Goal: Transaction & Acquisition: Purchase product/service

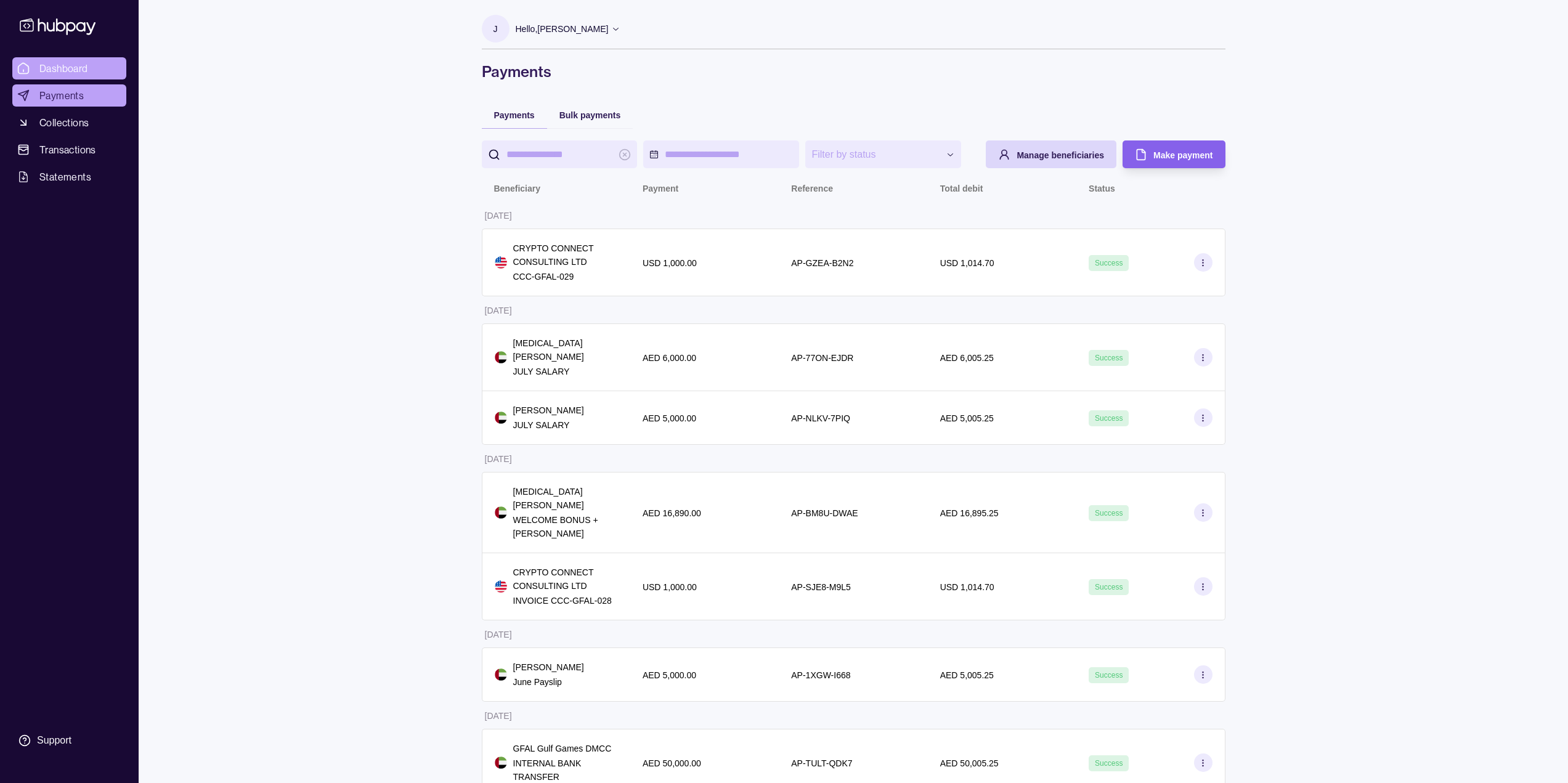
click at [79, 71] on span "Dashboard" at bounding box center [63, 68] width 48 height 15
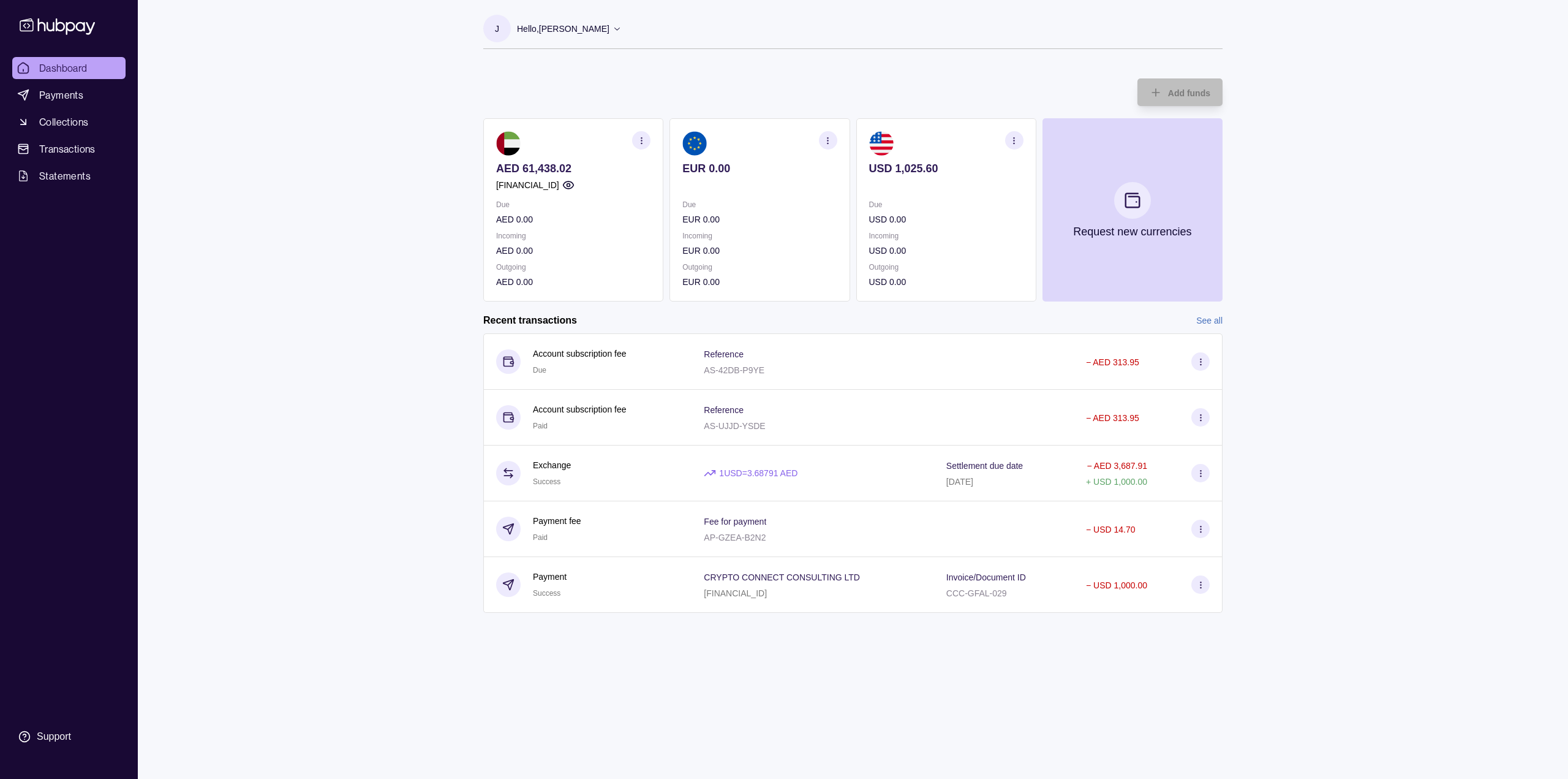
click at [642, 144] on icon "button" at bounding box center [641, 141] width 9 height 9
click at [806, 250] on p "EUR 0.00" at bounding box center [760, 251] width 154 height 14
click at [49, 17] on icon at bounding box center [57, 26] width 81 height 23
click at [601, 24] on div "Hello, [PERSON_NAME]" at bounding box center [569, 29] width 105 height 26
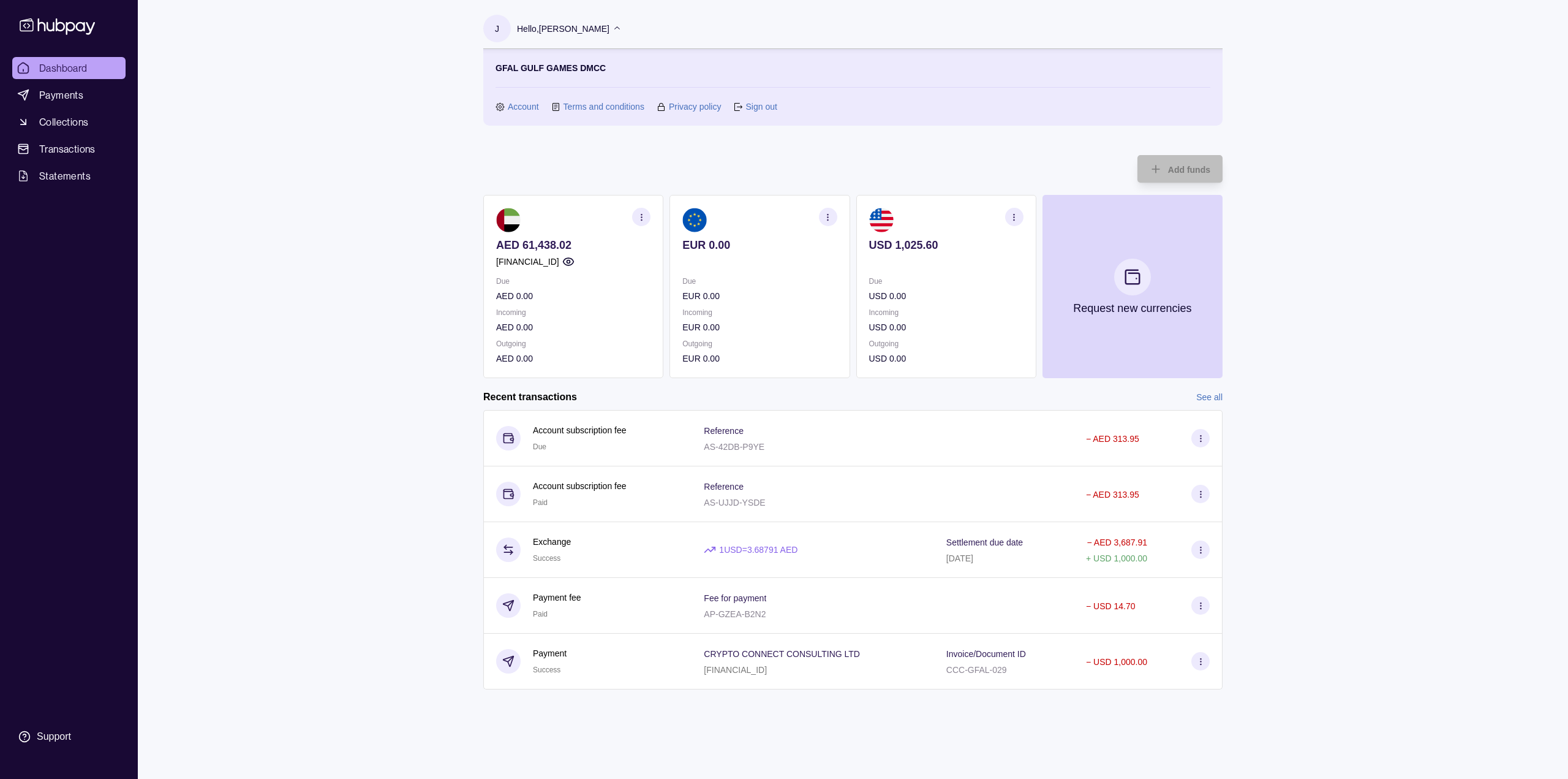
click at [757, 108] on link "Sign out" at bounding box center [760, 107] width 31 height 14
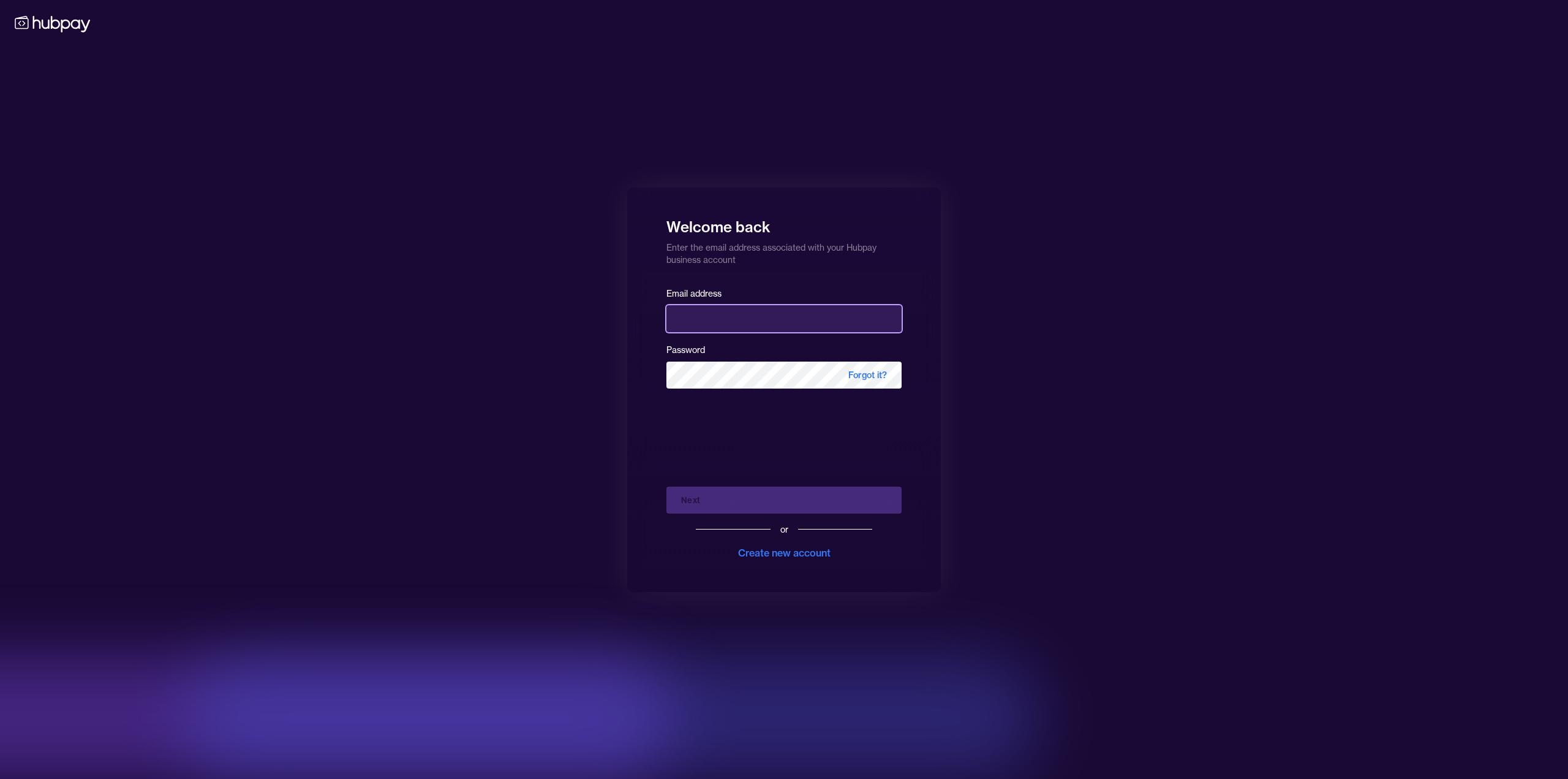
click at [776, 321] on input "email" at bounding box center [784, 318] width 235 height 27
type input "**********"
click at [805, 507] on button "Next" at bounding box center [784, 499] width 235 height 27
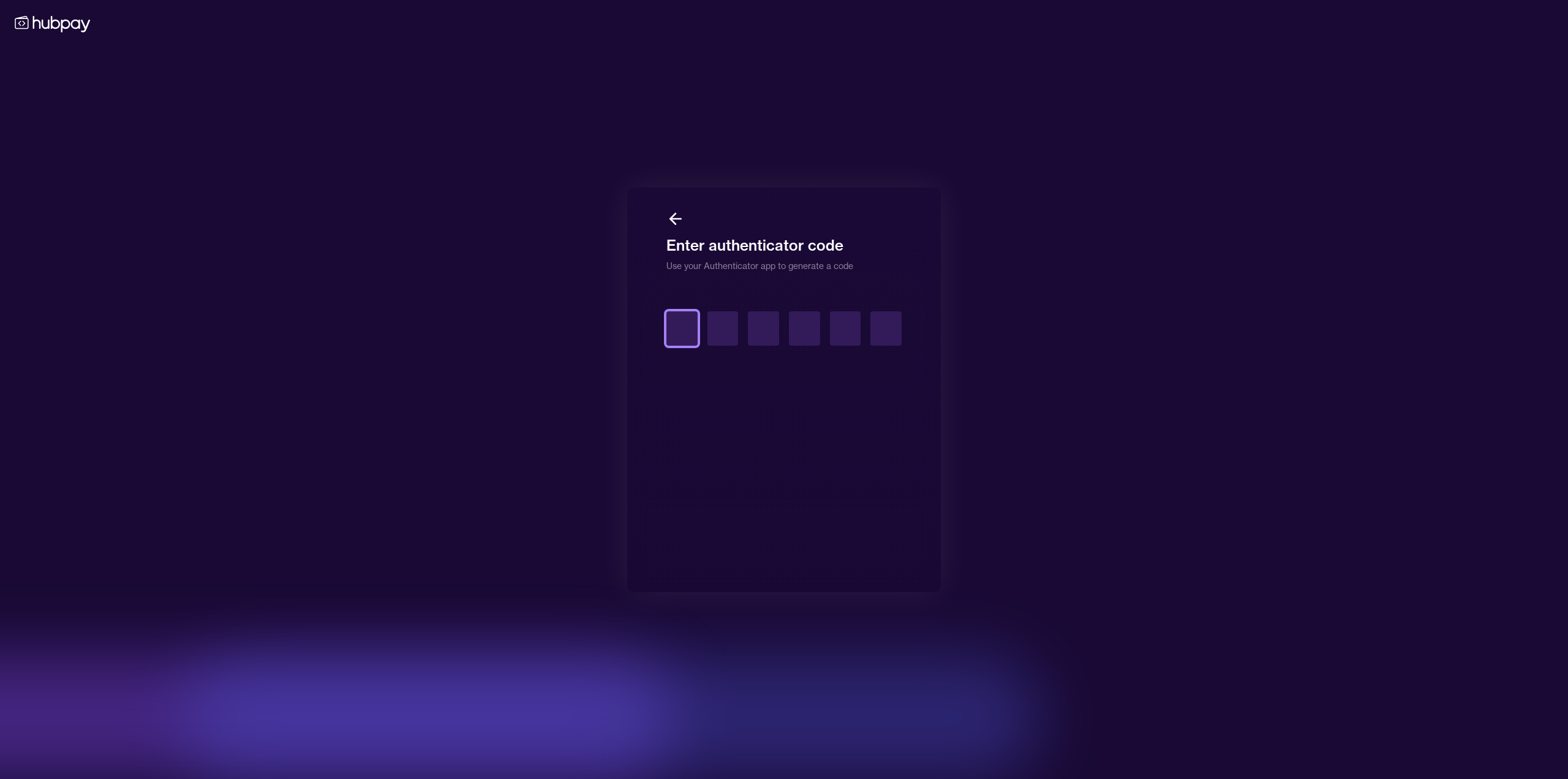
click at [675, 333] on input "text" at bounding box center [682, 328] width 31 height 34
type input "*"
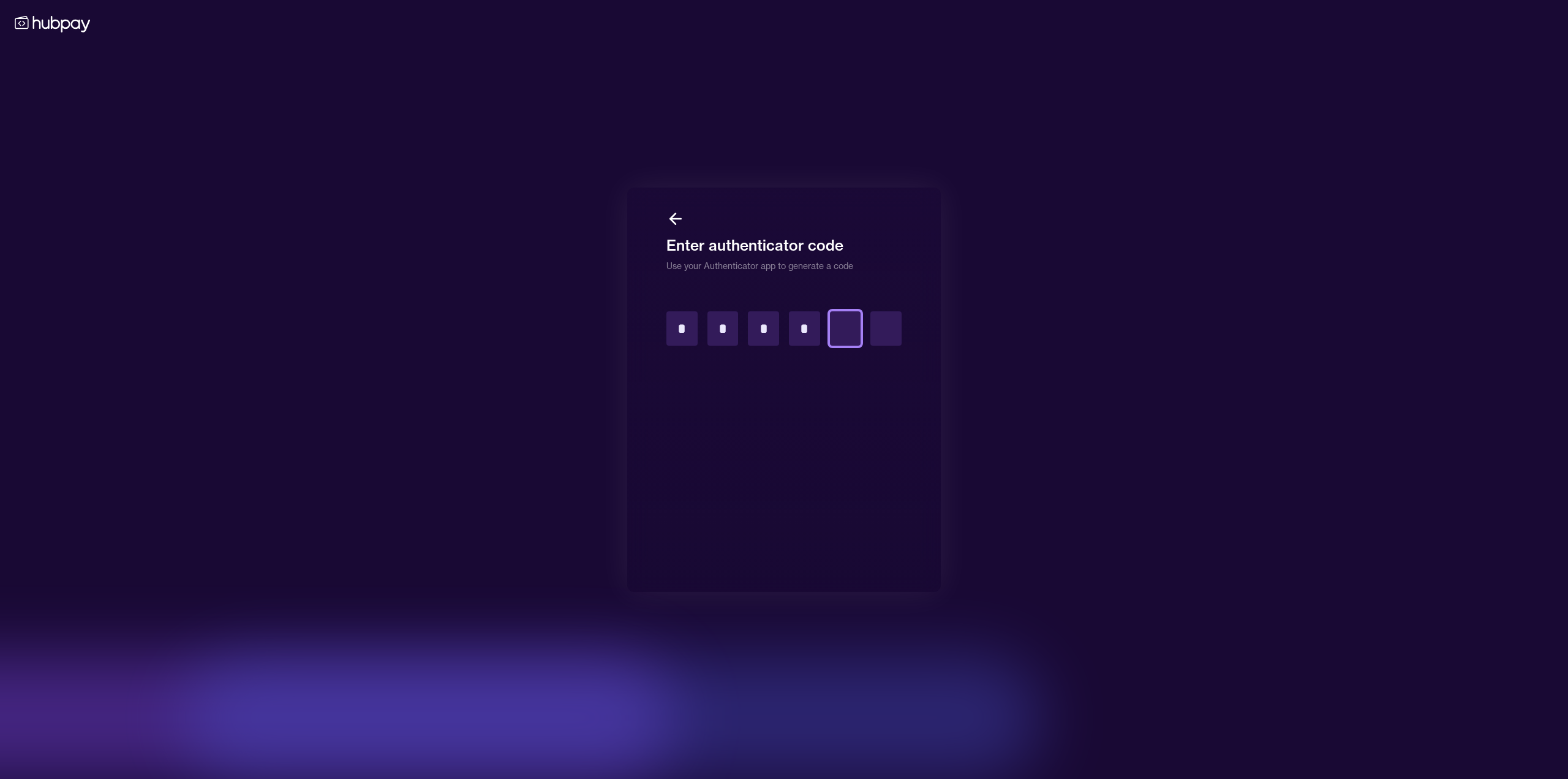
type input "*"
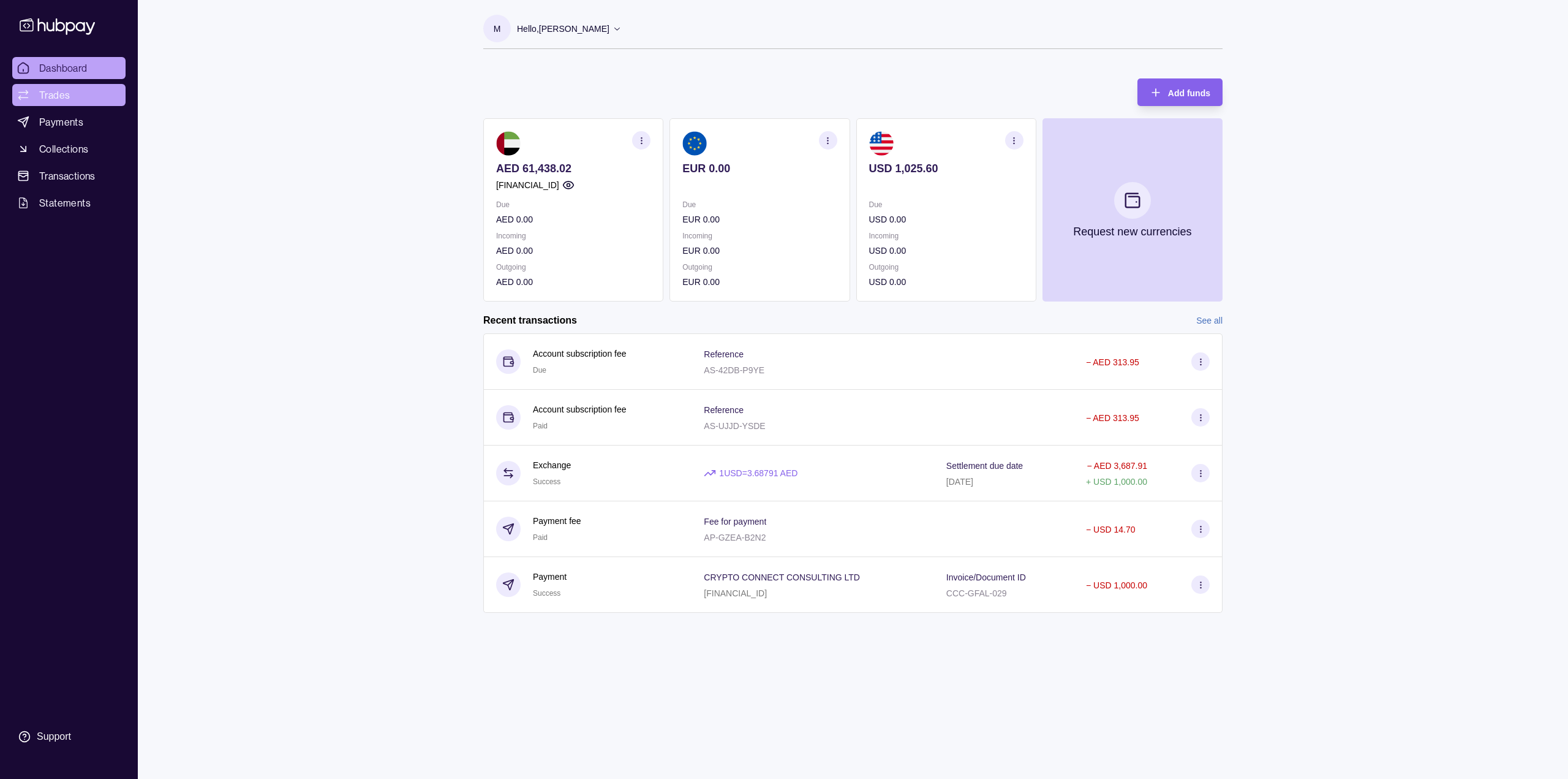
click at [79, 84] on link "Trades" at bounding box center [69, 95] width 113 height 22
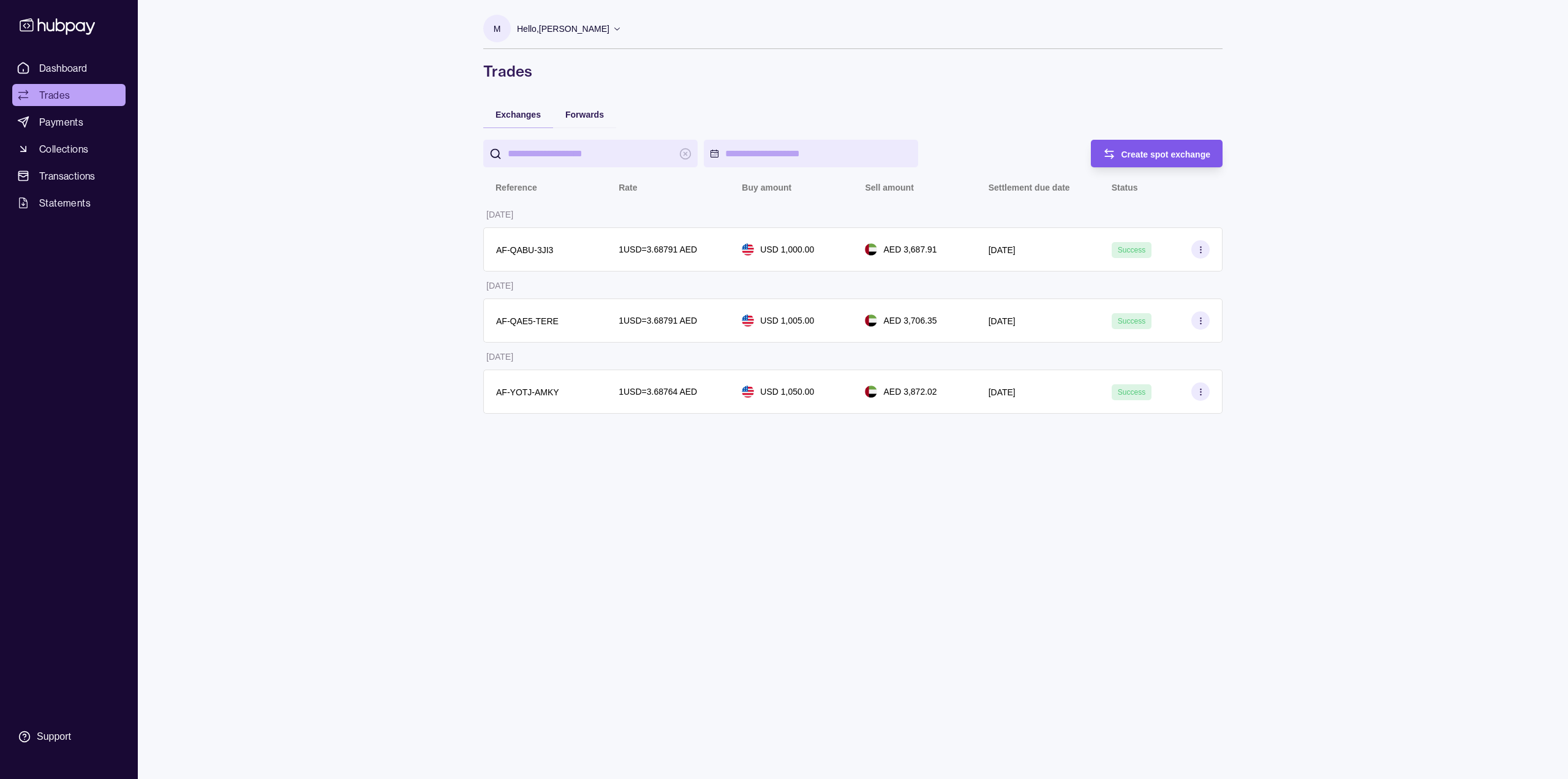
click at [1161, 144] on div "Create spot exchange" at bounding box center [1147, 154] width 126 height 28
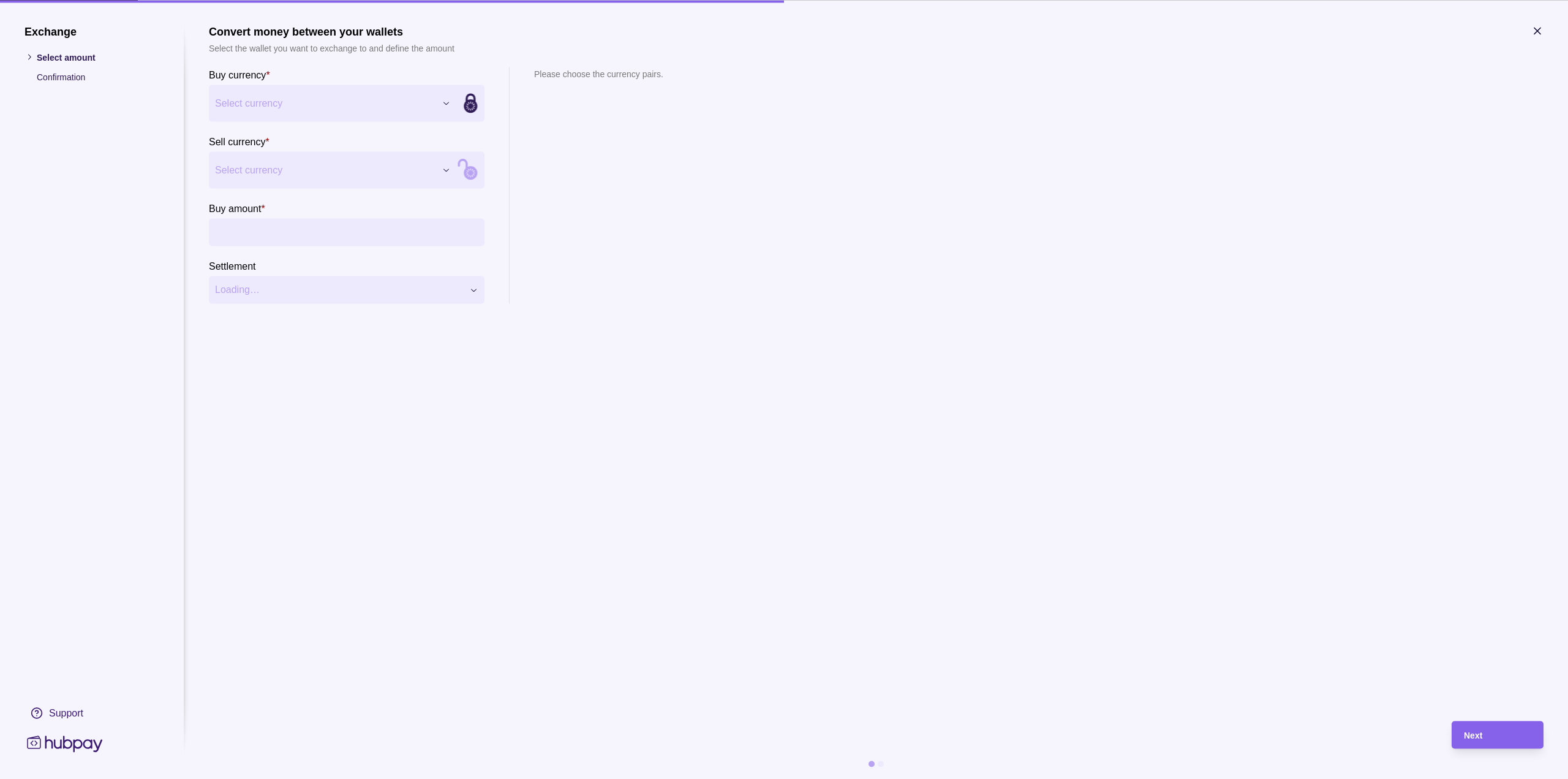
click at [318, 778] on div "Exchange Select amount Confirmation Support Convert money between your wallets …" at bounding box center [784, 779] width 1568 height 0
click at [384, 778] on div "Exchange Select amount Confirmation Support Convert money between your wallets …" at bounding box center [784, 779] width 1568 height 0
click at [329, 778] on div "Exchange Select amount Confirmation Support Convert money between your wallets …" at bounding box center [784, 779] width 1568 height 0
click at [425, 245] on section "**********" at bounding box center [346, 184] width 276 height 236
click at [392, 233] on input "Buy amount *" at bounding box center [358, 232] width 239 height 28
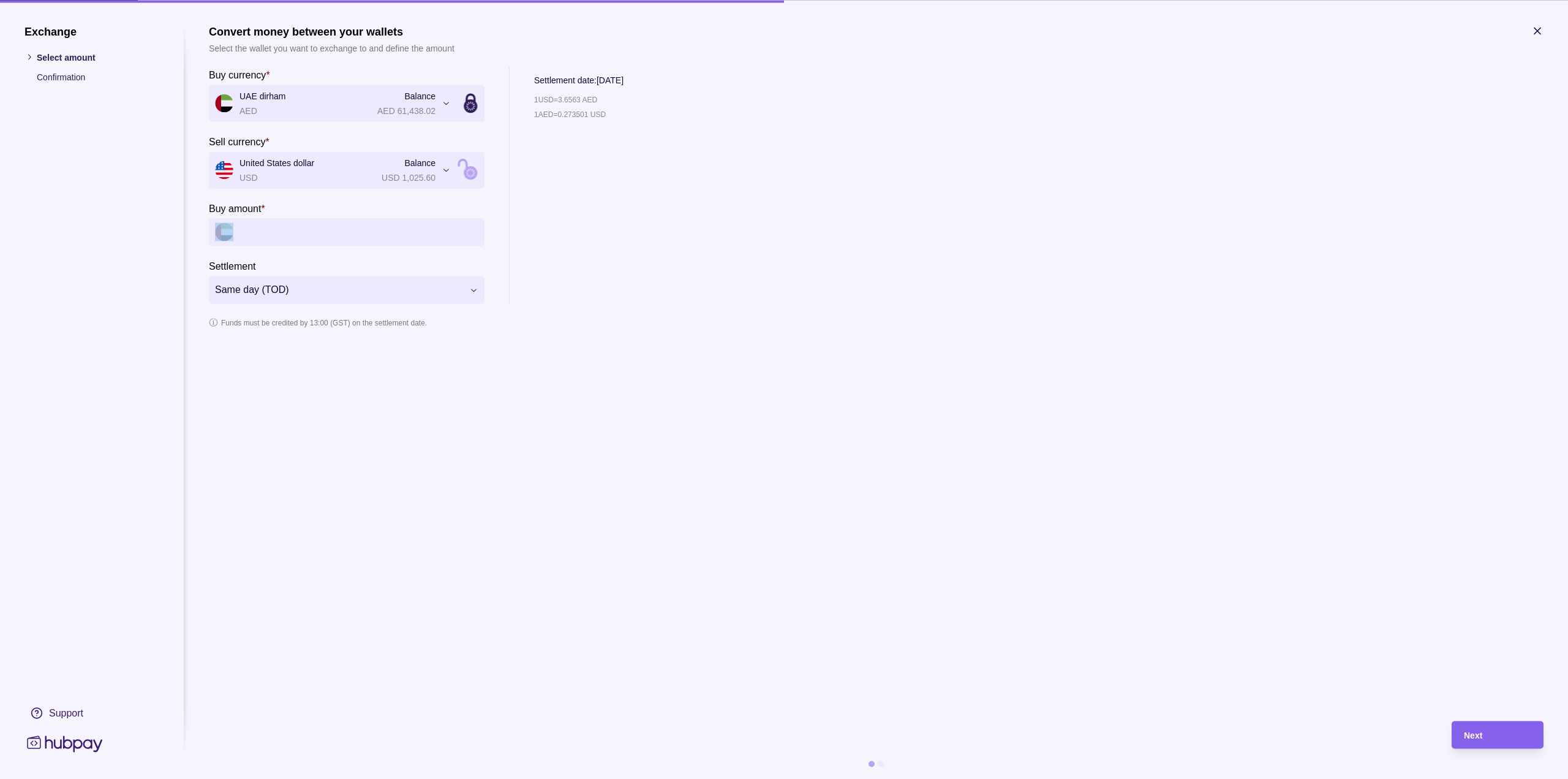
click at [360, 237] on input "Buy amount *" at bounding box center [358, 232] width 239 height 28
click at [332, 778] on div "**********" at bounding box center [784, 779] width 1568 height 0
click at [321, 778] on div "Exchange Select amount Confirmation Support Convert money between your wallets …" at bounding box center [784, 779] width 1568 height 0
click at [300, 238] on input "Buy amount *" at bounding box center [358, 232] width 239 height 28
type input "******"
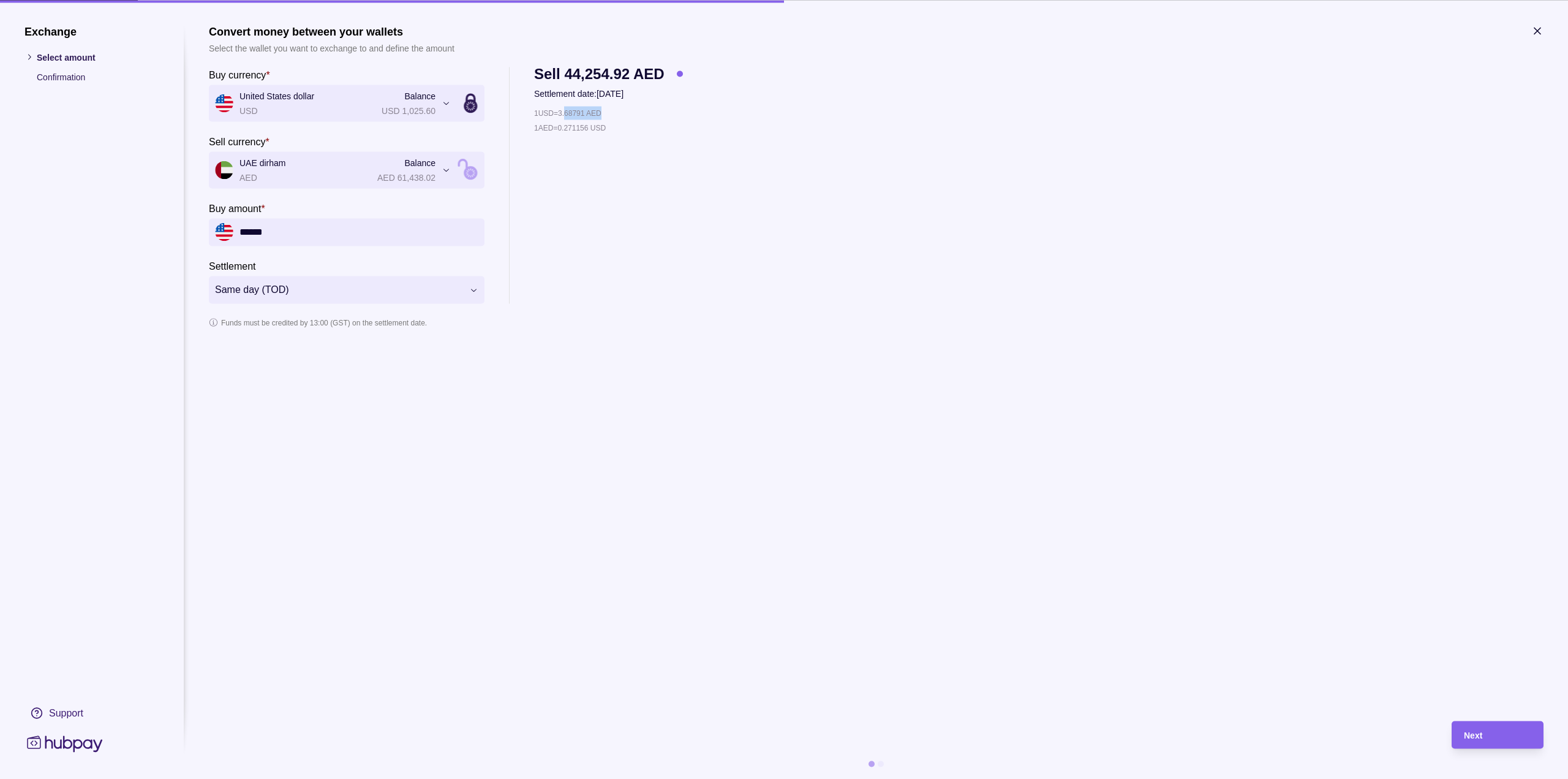
drag, startPoint x: 570, startPoint y: 115, endPoint x: 637, endPoint y: 107, distance: 67.5
click at [637, 107] on div "1 USD = 3.68791 AED" at bounding box center [608, 113] width 149 height 14
click at [1515, 730] on div "Next" at bounding box center [1497, 734] width 67 height 15
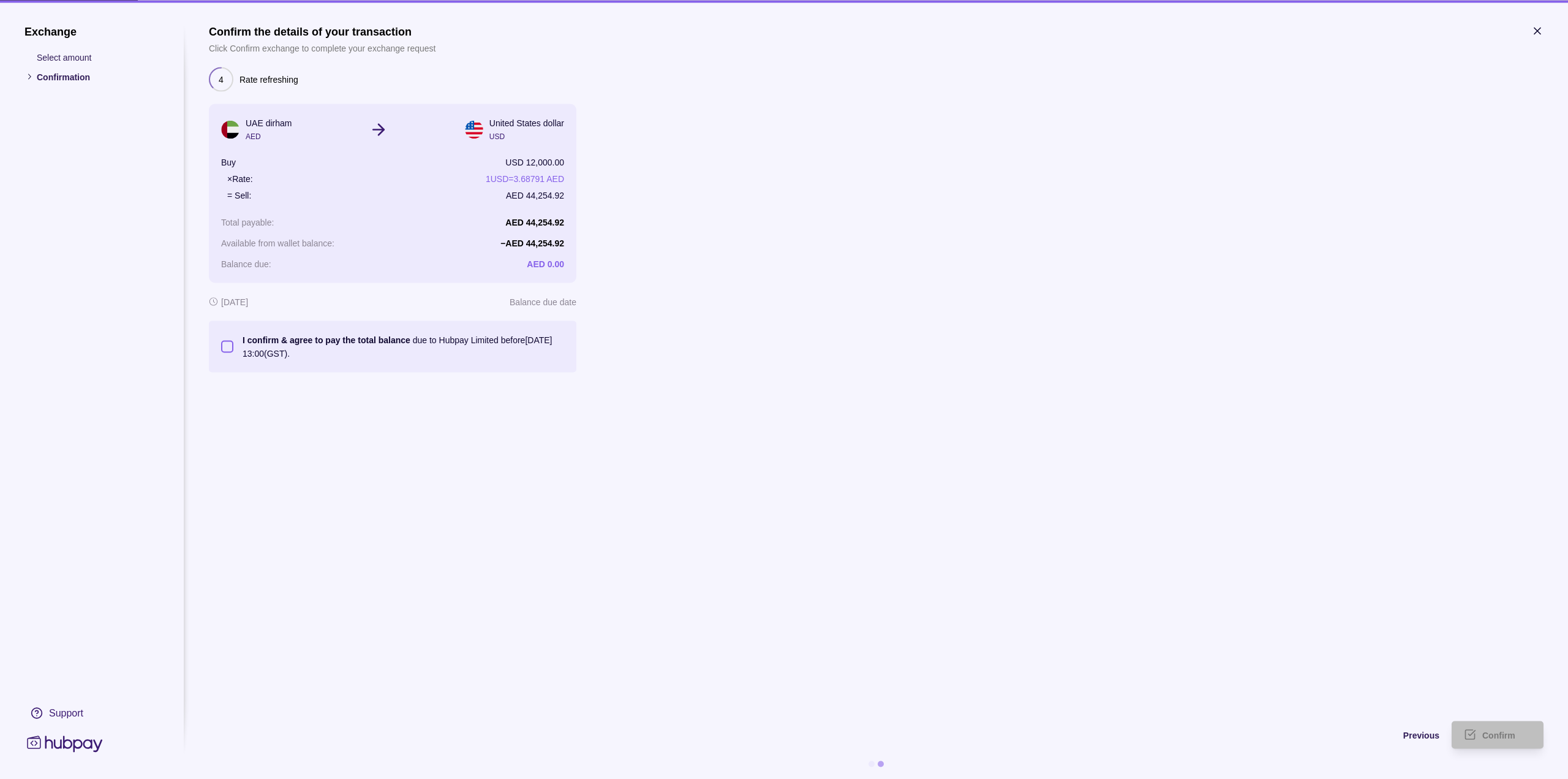
click at [230, 349] on button "I confirm & agree to pay the total balance due to Hubpay Limited before [DATE] …" at bounding box center [227, 346] width 12 height 12
click at [1485, 730] on span "Confirm" at bounding box center [1498, 735] width 33 height 10
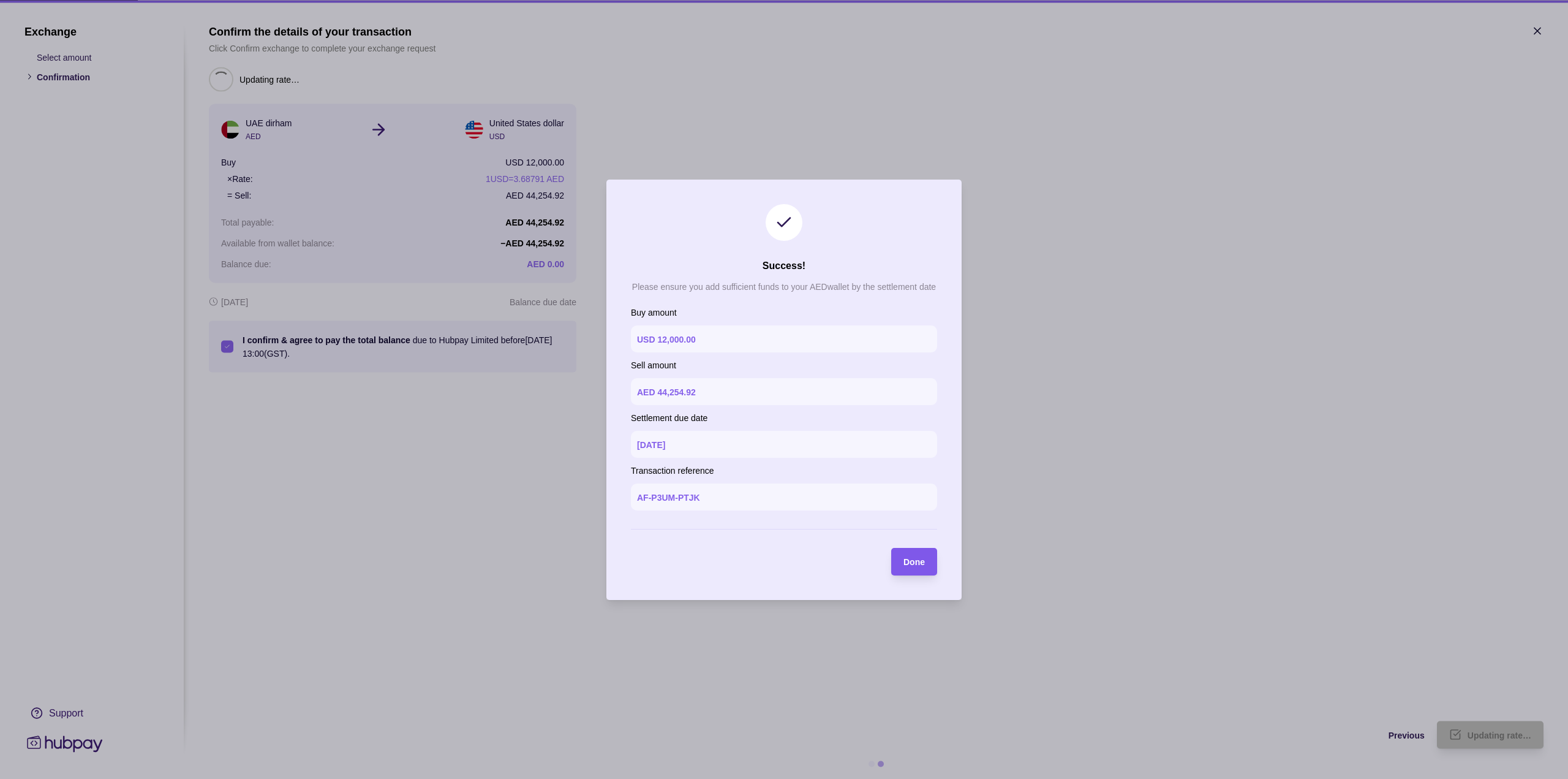
click at [918, 563] on span "Done" at bounding box center [914, 561] width 21 height 10
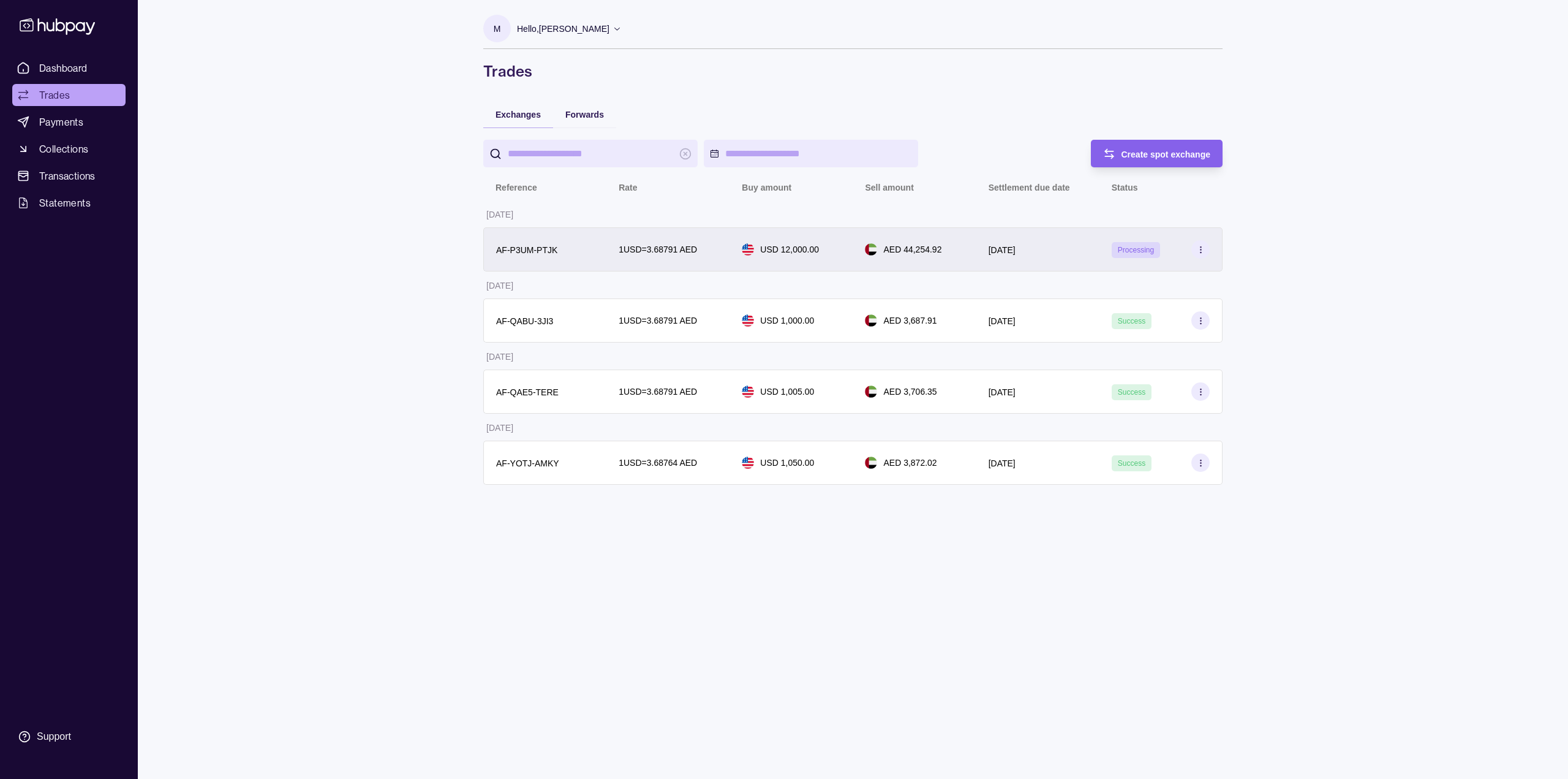
click at [1151, 258] on div "Processing" at bounding box center [1161, 249] width 123 height 44
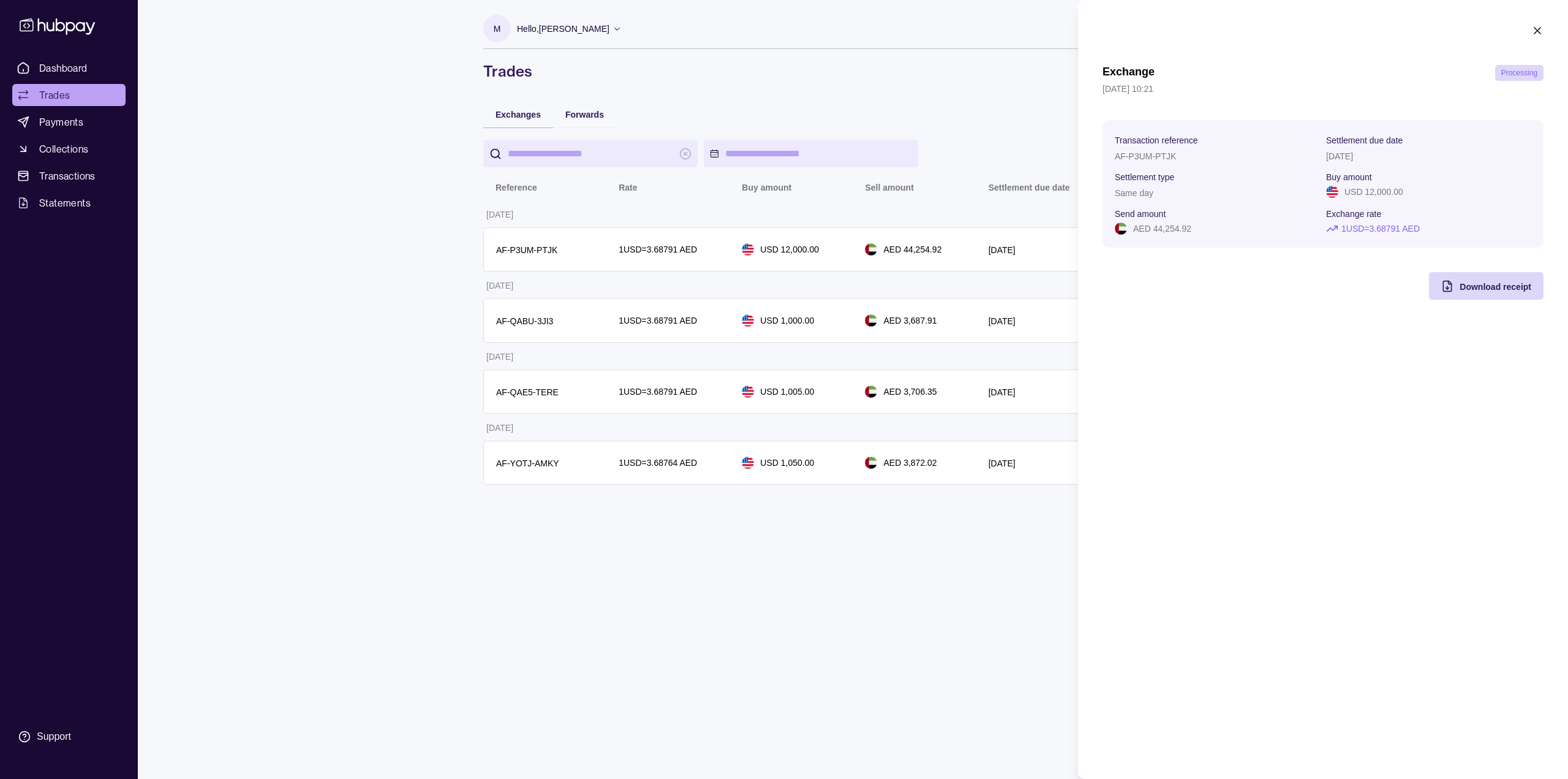
click at [1542, 31] on icon "button" at bounding box center [1537, 31] width 12 height 12
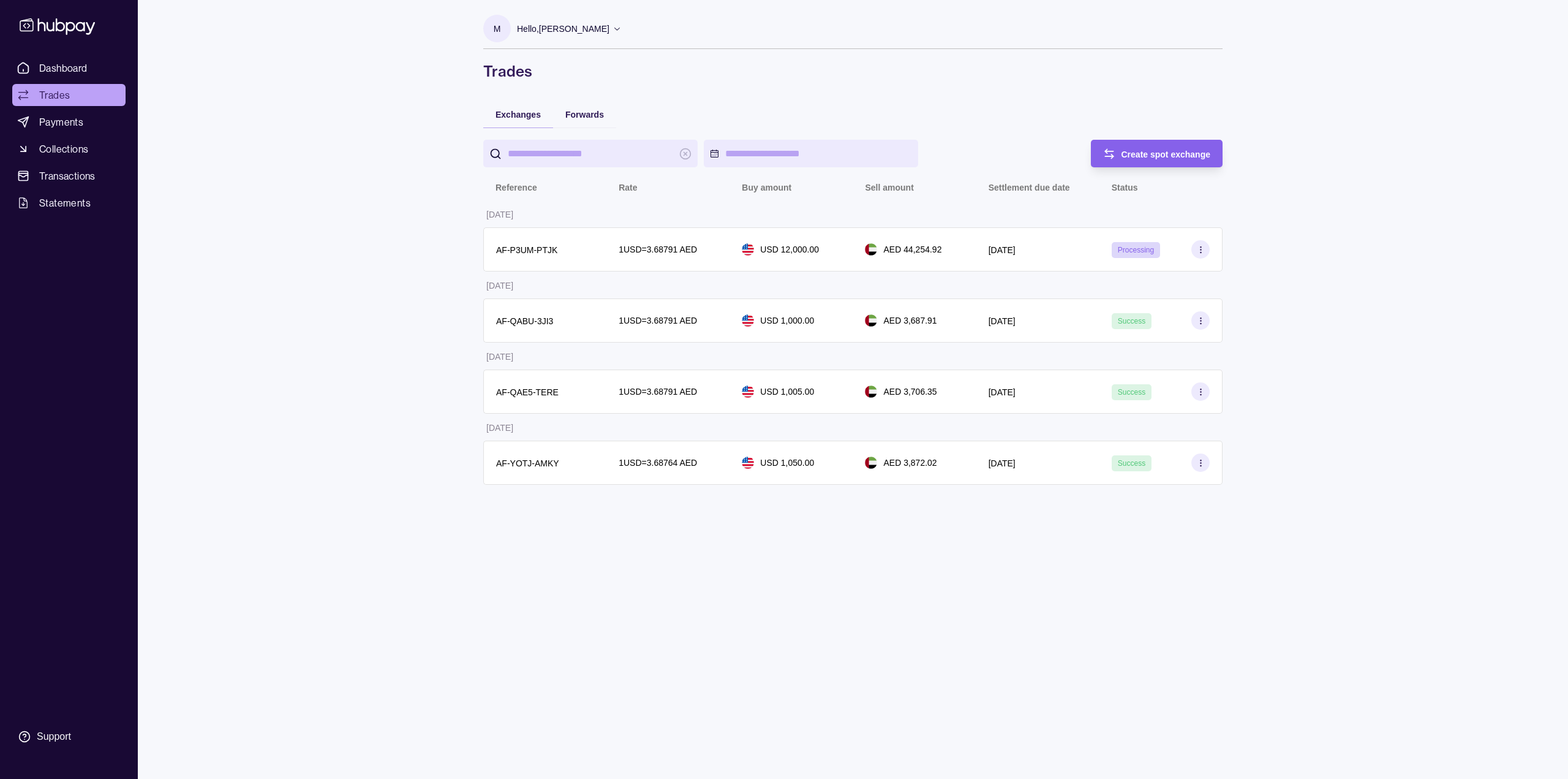
click at [948, 693] on div "M Hello, [PERSON_NAME] Sort GFAL GULF GAMES DMCC Account Terms and conditions P…" at bounding box center [852, 389] width 788 height 779
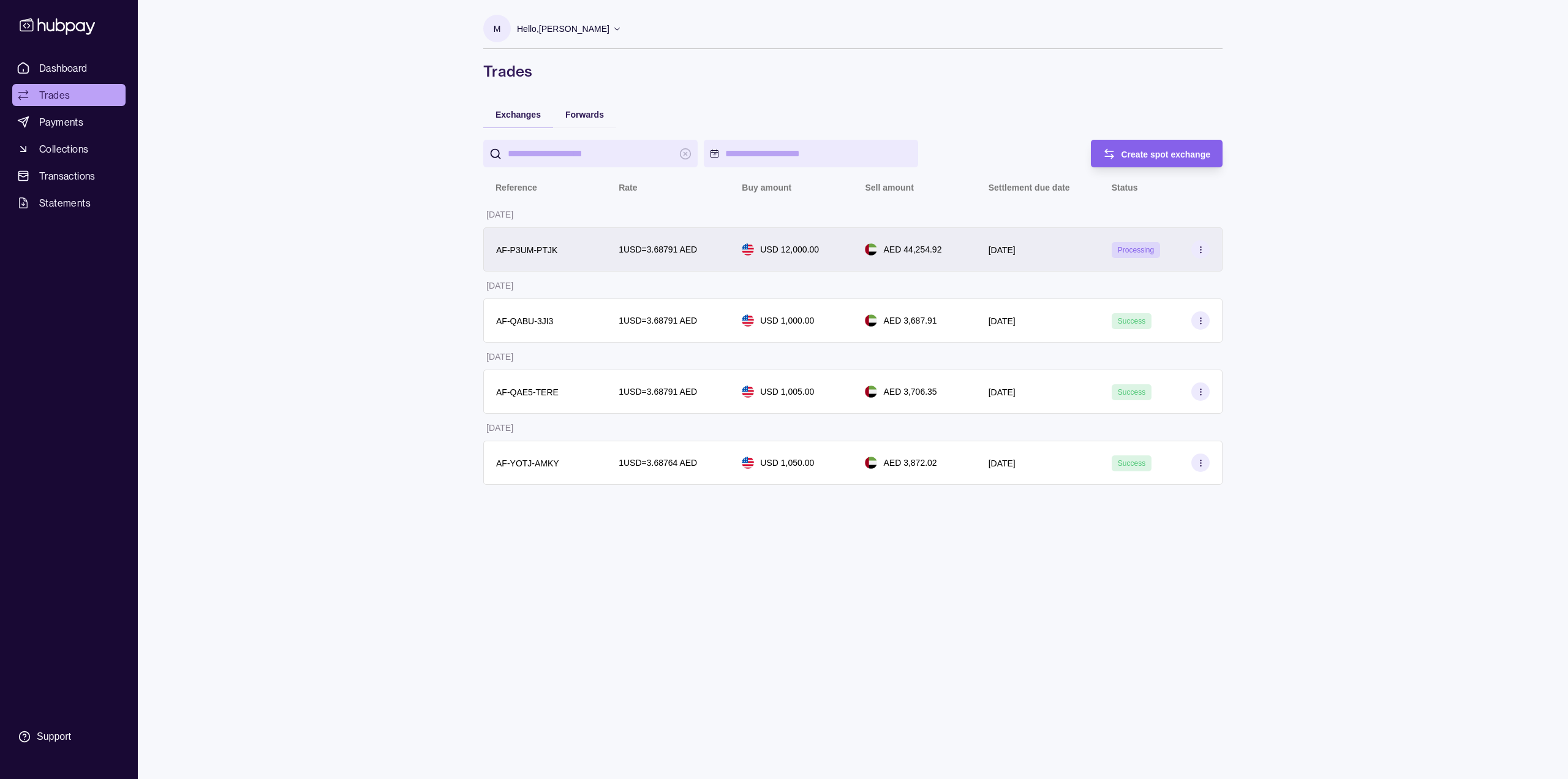
click at [1195, 258] on div at bounding box center [1200, 249] width 18 height 18
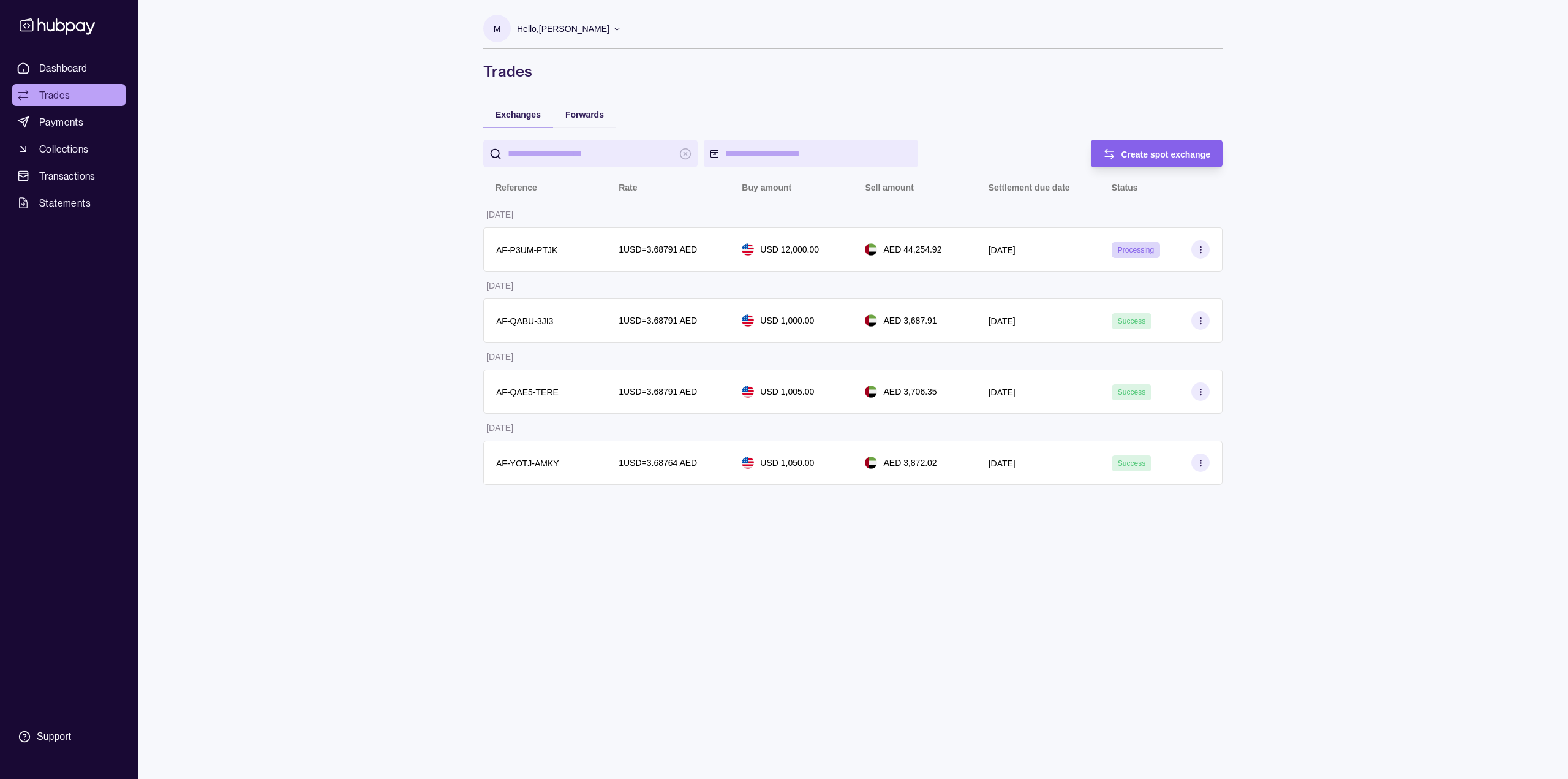
click at [86, 94] on html "Dashboard Trades Payments Collections Transactions Statements Support M Hello, …" at bounding box center [784, 389] width 1568 height 779
click at [1071, 255] on div "[DATE]" at bounding box center [1037, 249] width 99 height 15
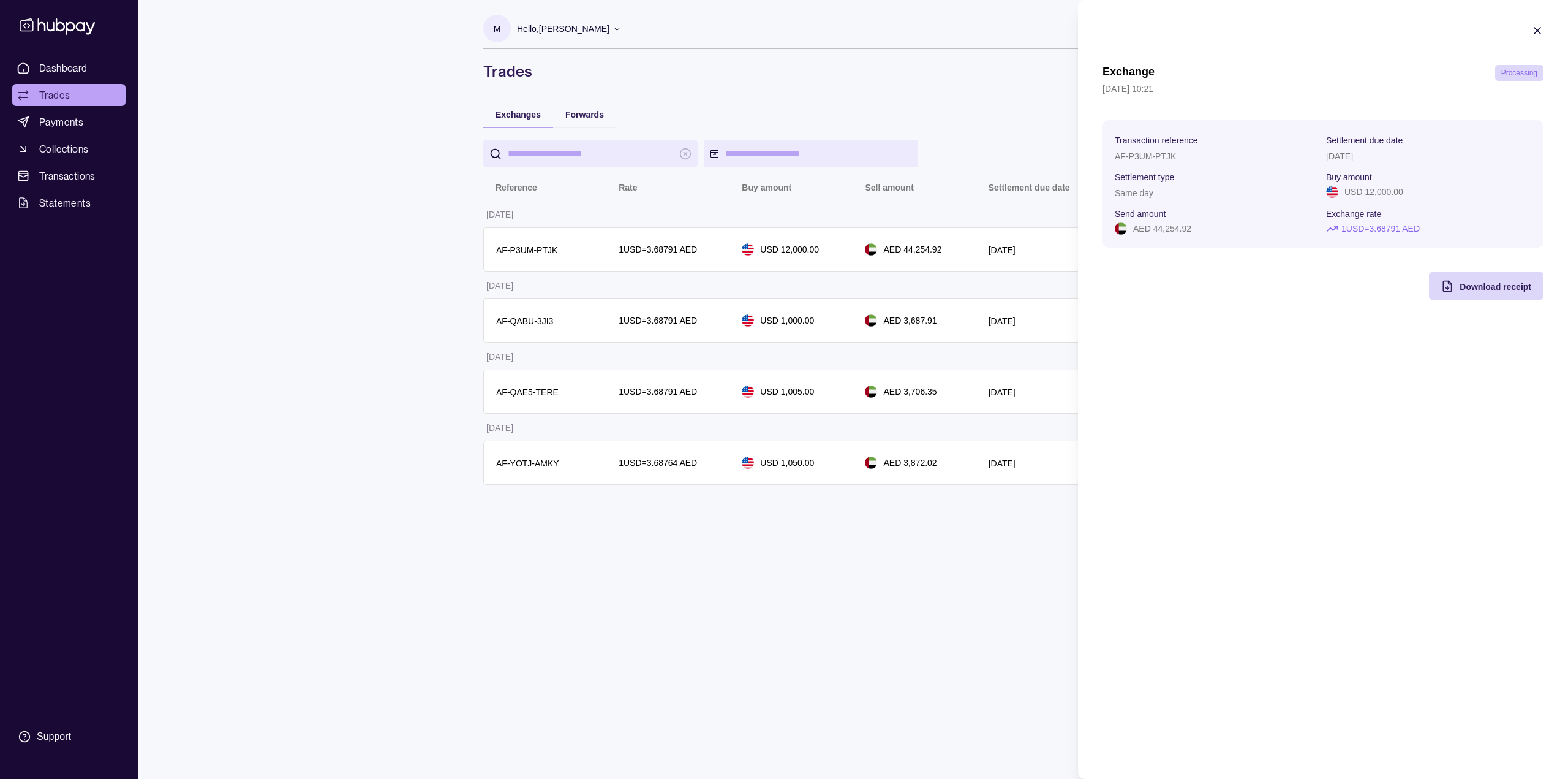
drag, startPoint x: 1329, startPoint y: 162, endPoint x: 1376, endPoint y: 161, distance: 47.0
click at [1376, 161] on div "[DATE]" at bounding box center [1428, 155] width 205 height 15
click at [1539, 32] on icon "button" at bounding box center [1537, 31] width 6 height 6
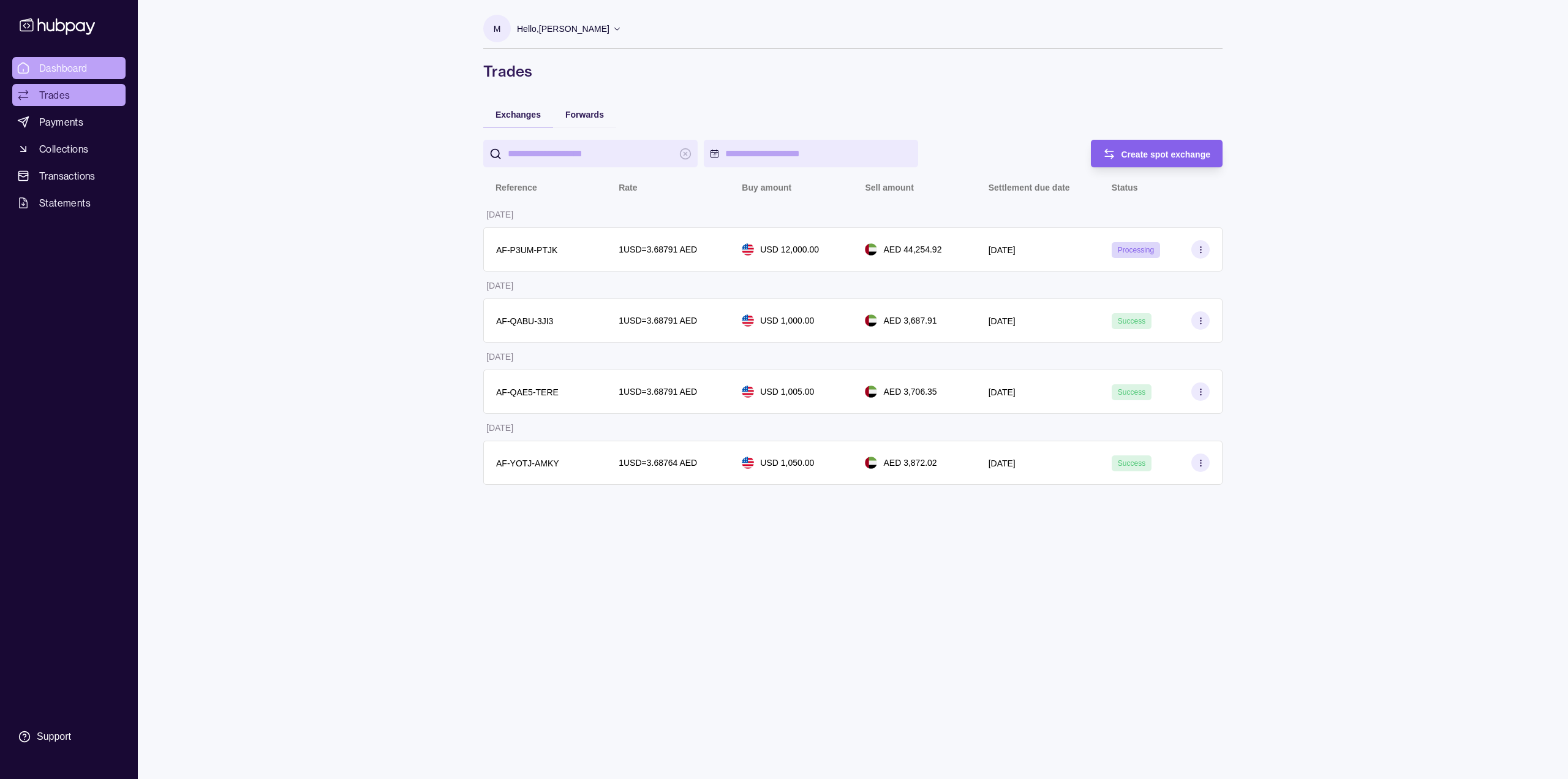
click at [86, 70] on span "Dashboard" at bounding box center [63, 67] width 48 height 15
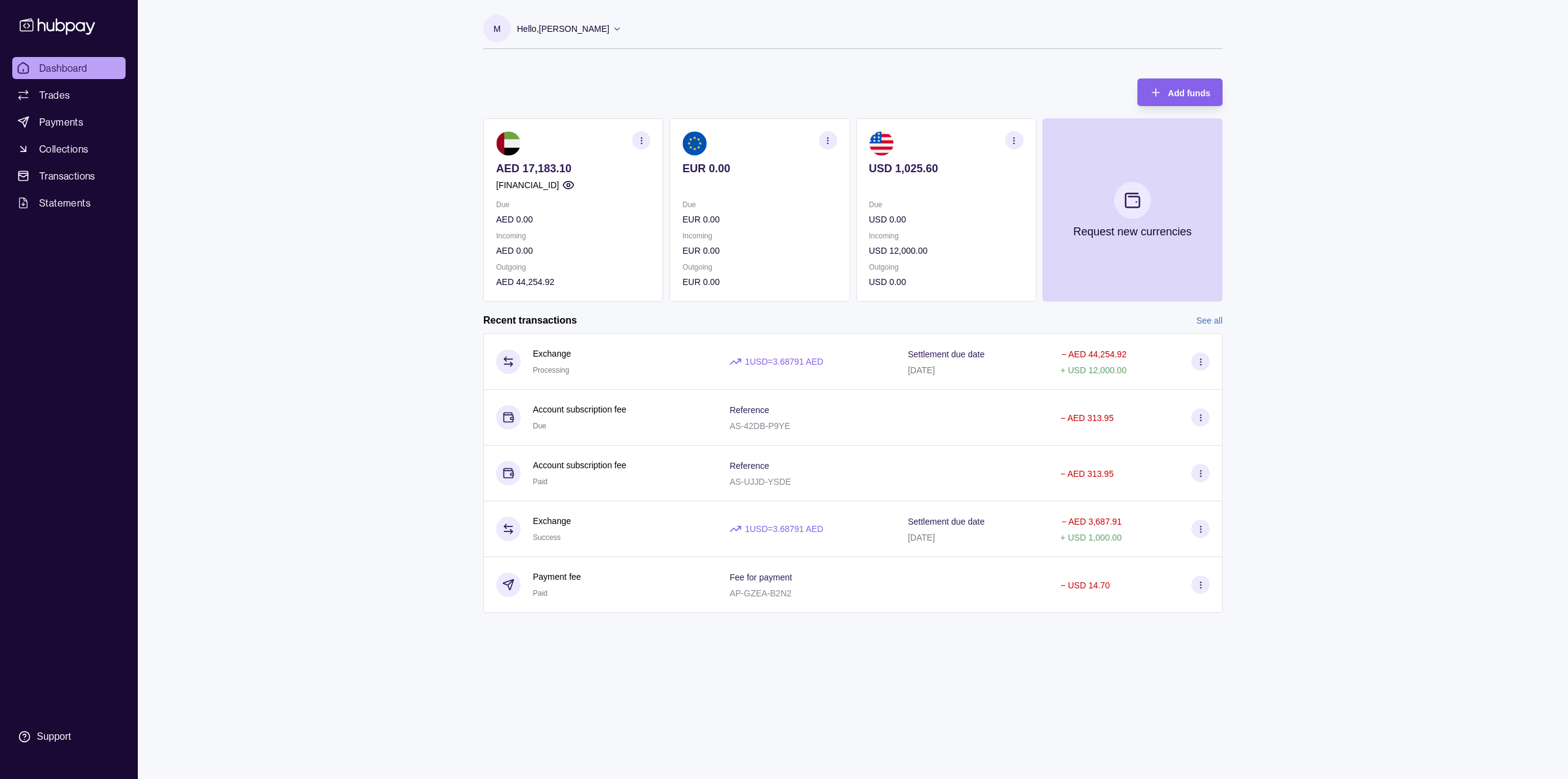
click at [565, 169] on p "AED 17,183.10" at bounding box center [573, 169] width 154 height 14
click at [554, 160] on section "AED 17,183.10 [FINANCIAL_ID] Due AED 0.00 Incoming AED 0.00 Outgoing AED 44,254…" at bounding box center [573, 210] width 180 height 183
click at [648, 141] on section "button" at bounding box center [641, 141] width 18 height 18
click at [582, 172] on div "View transactions View account details Download account details" at bounding box center [573, 171] width 154 height 80
click at [582, 172] on link "View account details" at bounding box center [556, 171] width 78 height 14
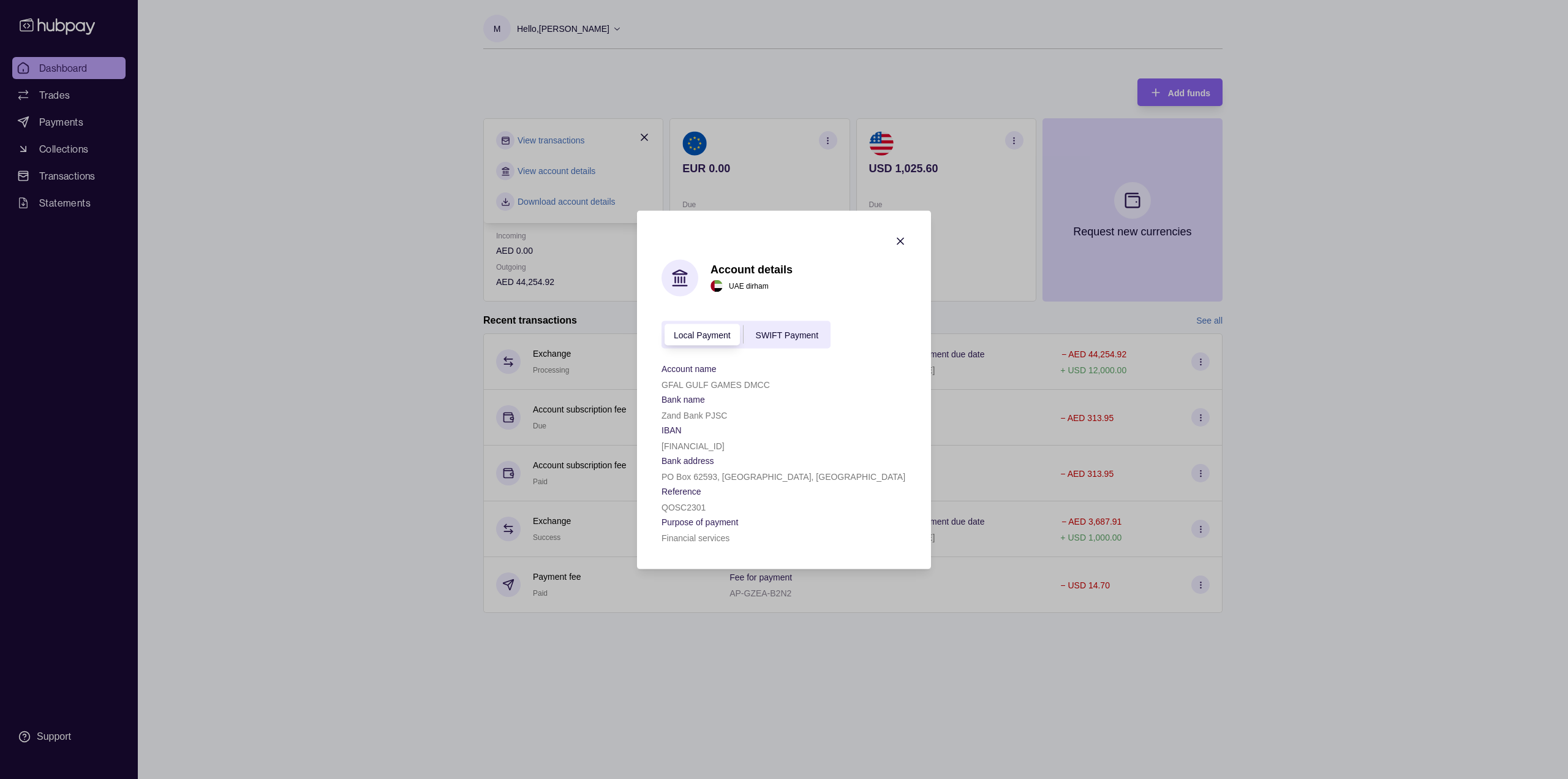
click at [724, 446] on p "[FINANCIAL_ID]" at bounding box center [693, 445] width 63 height 10
click at [724, 446] on p "[FINANCIAL_ID]" at bounding box center [693, 445] width 63 height 10
copy p "[FINANCIAL_ID]"
click at [739, 383] on p "GFAL GULF GAMES DMCC" at bounding box center [716, 384] width 109 height 10
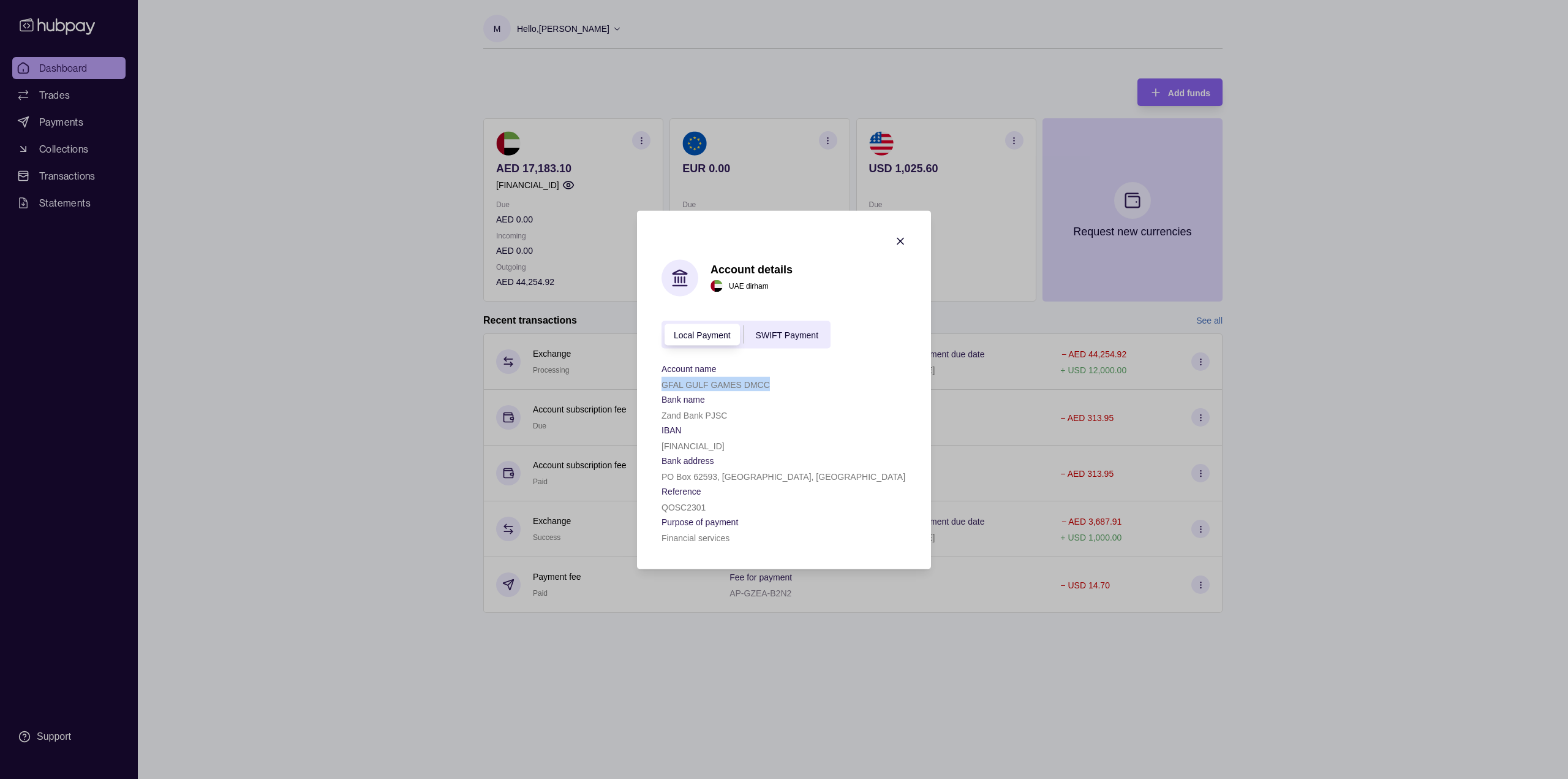
click at [739, 383] on p "GFAL GULF GAMES DMCC" at bounding box center [716, 384] width 109 height 10
copy p "GFAL GULF GAMES DMCC"
click at [806, 429] on section "IBAN" at bounding box center [784, 428] width 245 height 15
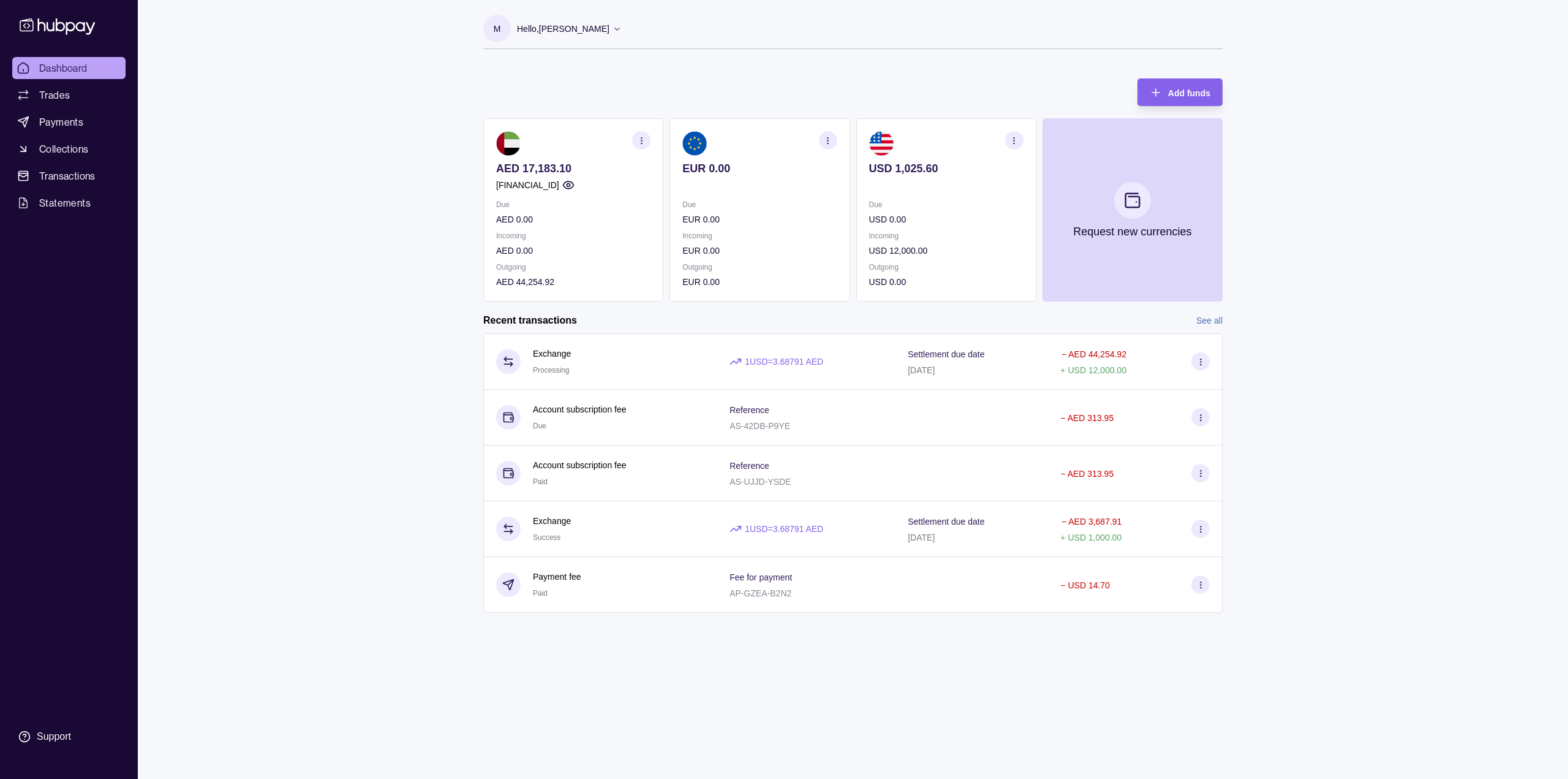
click at [1404, 519] on div "Dashboard Trades Payments Collections Transactions Statements Support M Hello, …" at bounding box center [784, 389] width 1568 height 779
click at [395, 387] on div "Dashboard Trades Payments Collections Transactions Statements Support M Hello, …" at bounding box center [784, 389] width 1568 height 779
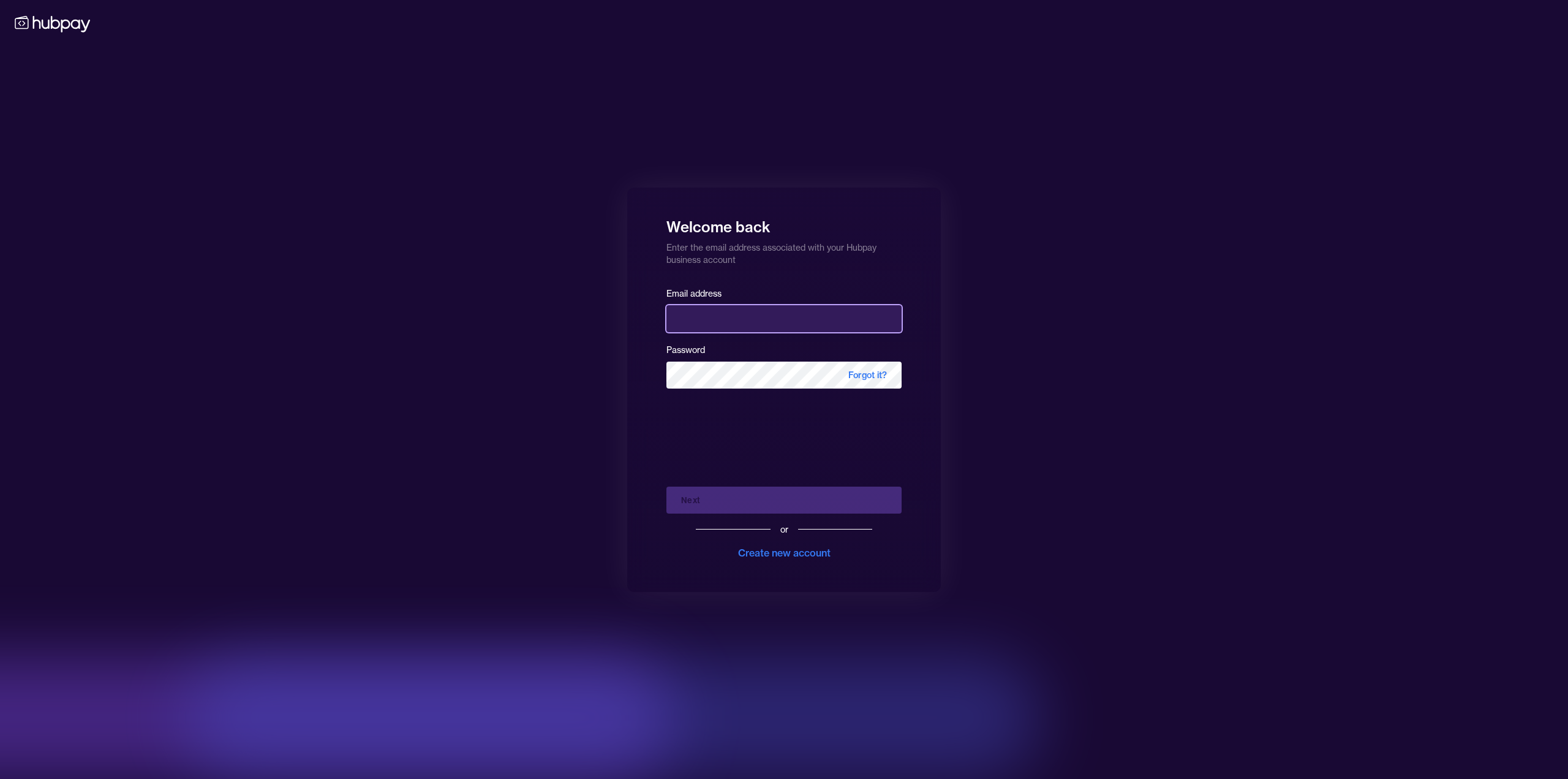
click at [743, 310] on input "email" at bounding box center [784, 318] width 235 height 27
type input "**********"
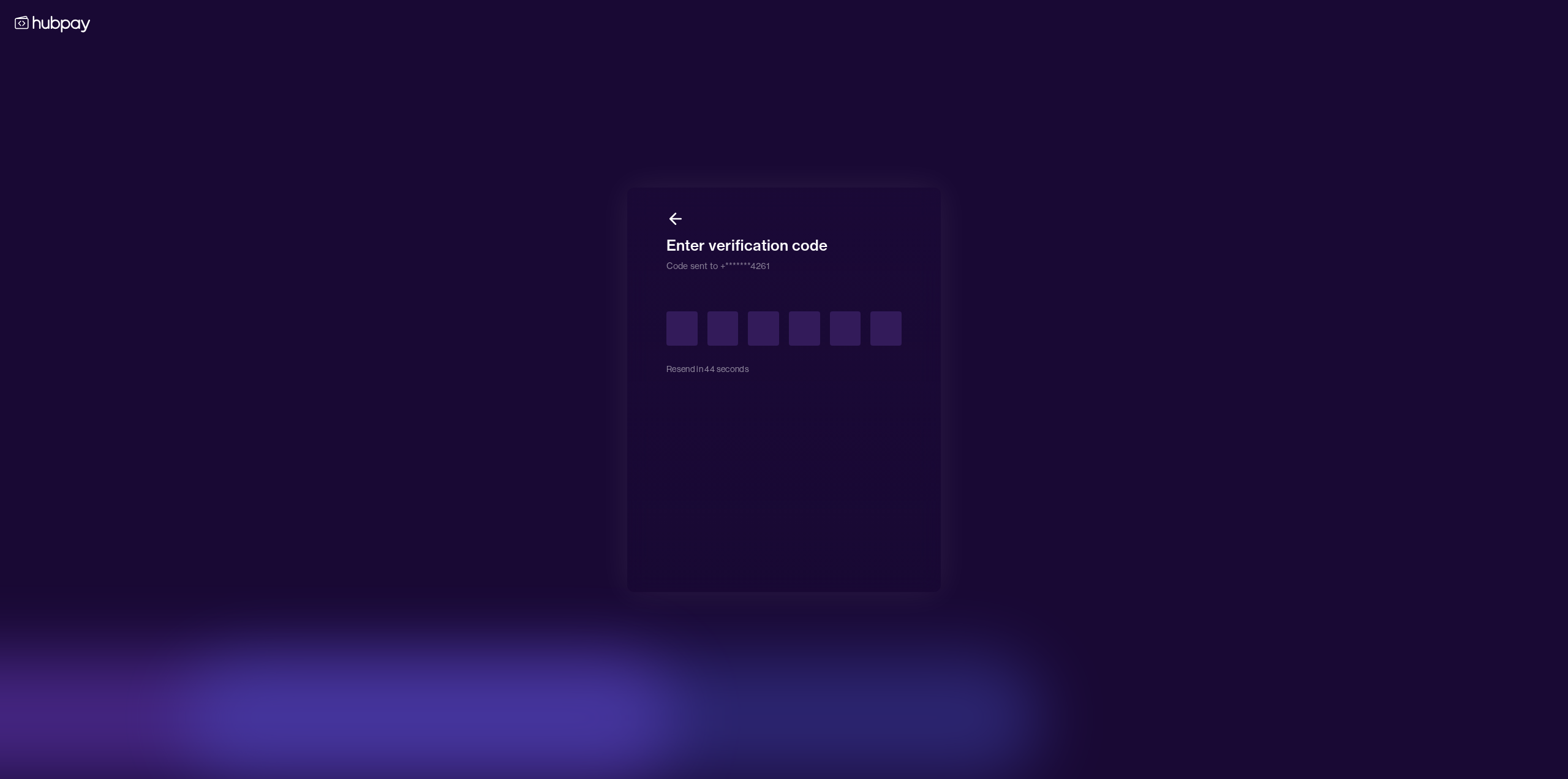
type input "*"
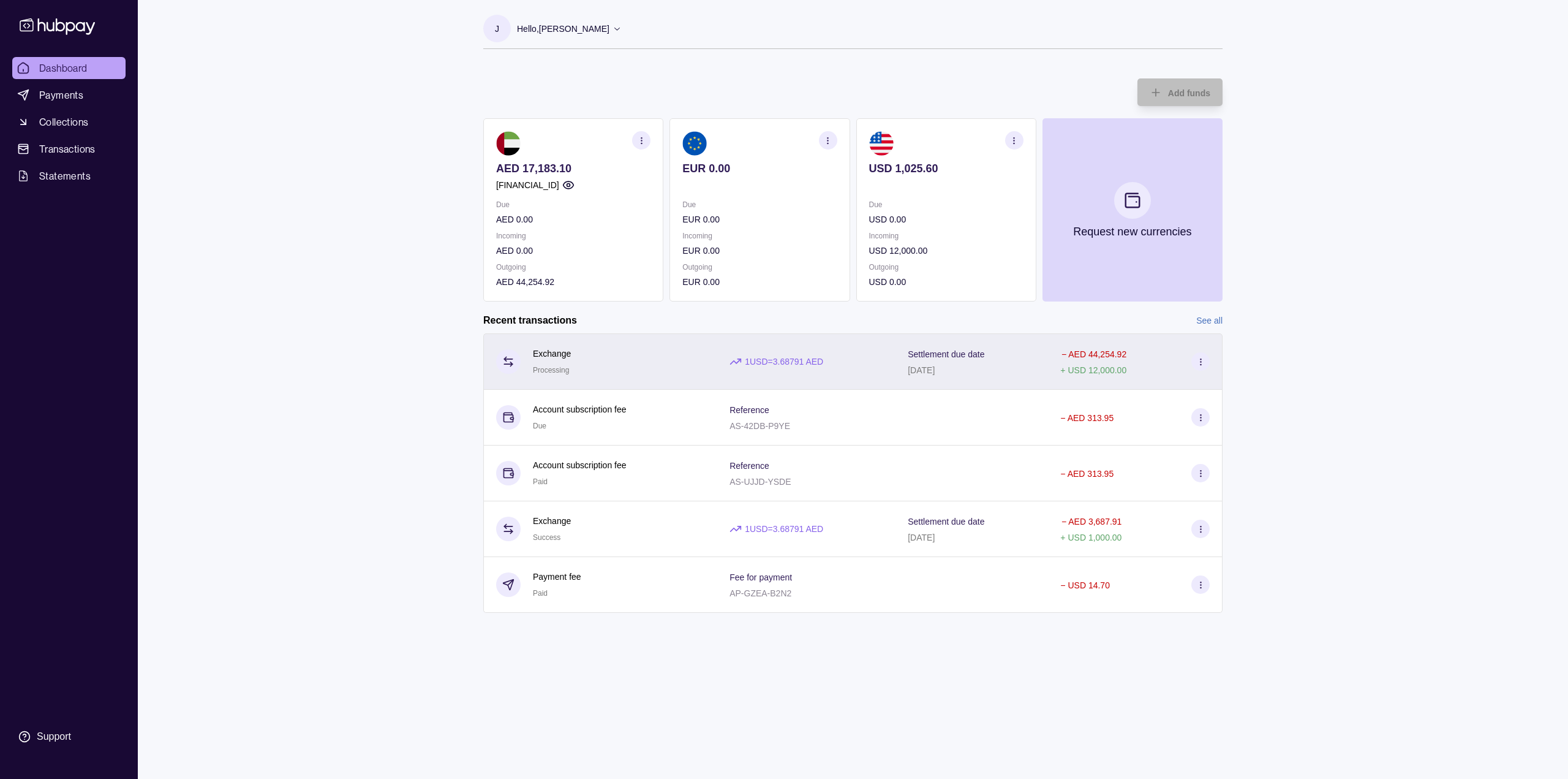
click at [1195, 356] on section at bounding box center [1200, 362] width 18 height 18
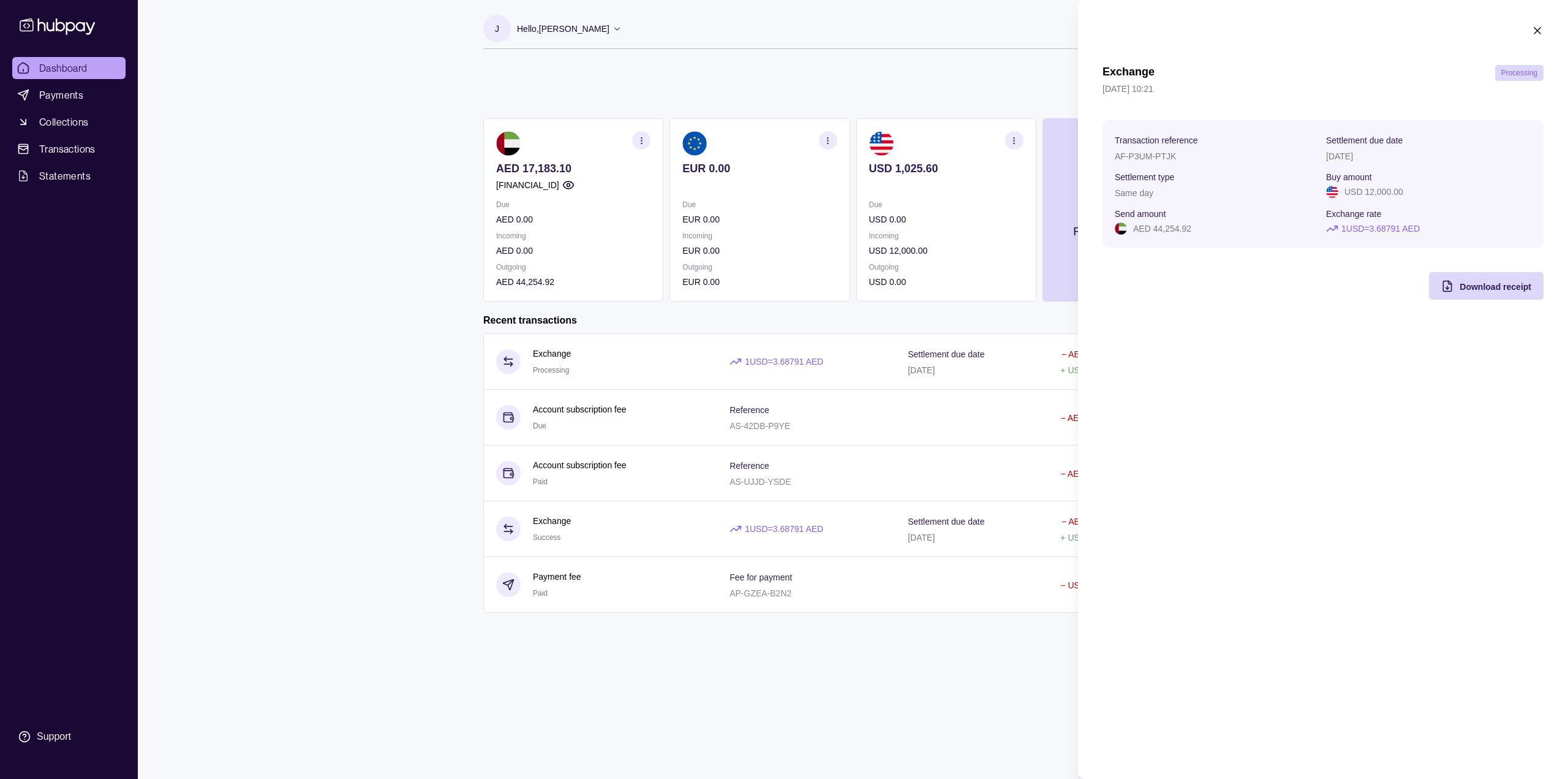
click at [1541, 28] on icon "button" at bounding box center [1537, 31] width 12 height 12
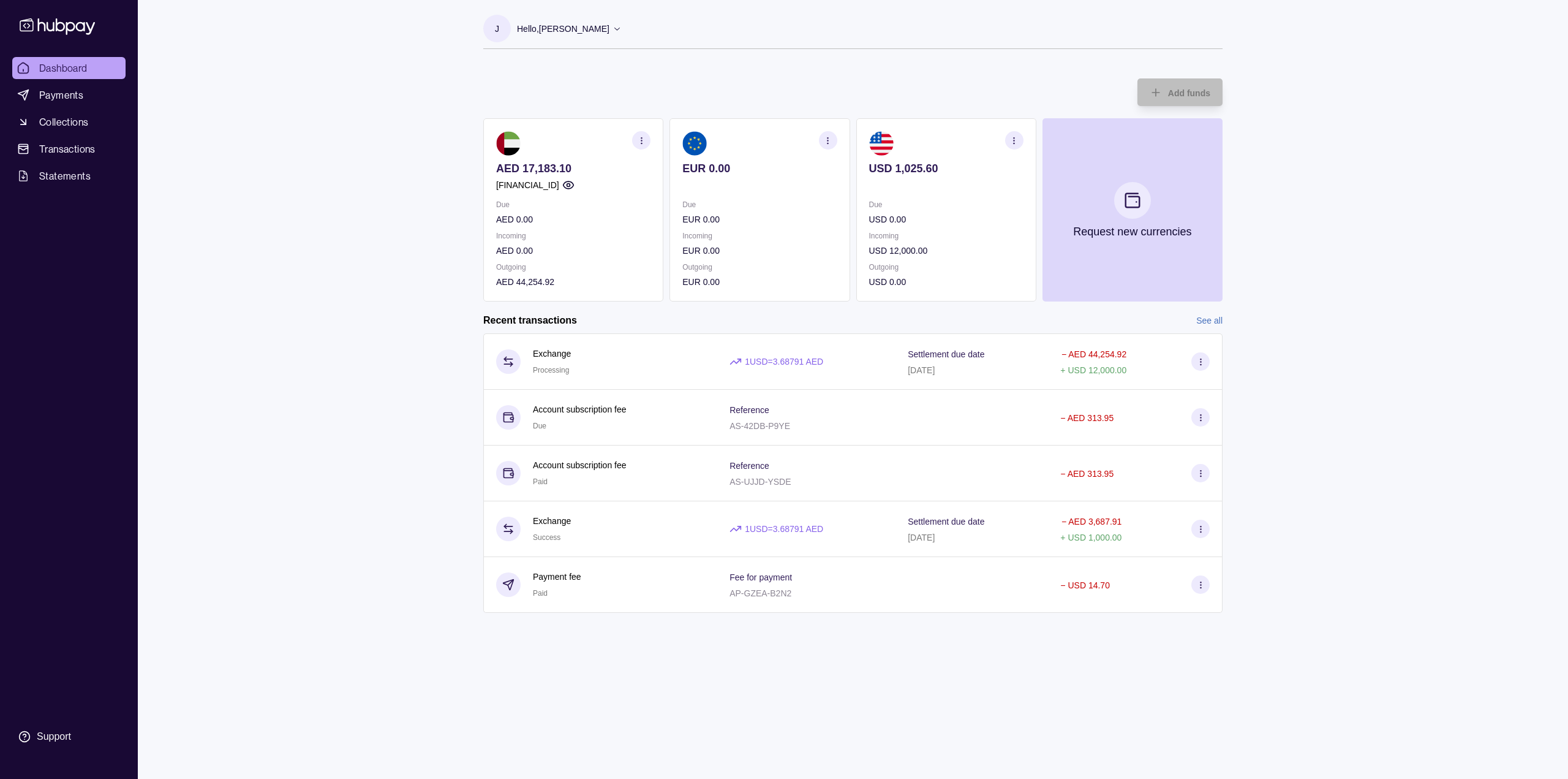
click at [948, 210] on p "Due" at bounding box center [946, 205] width 154 height 14
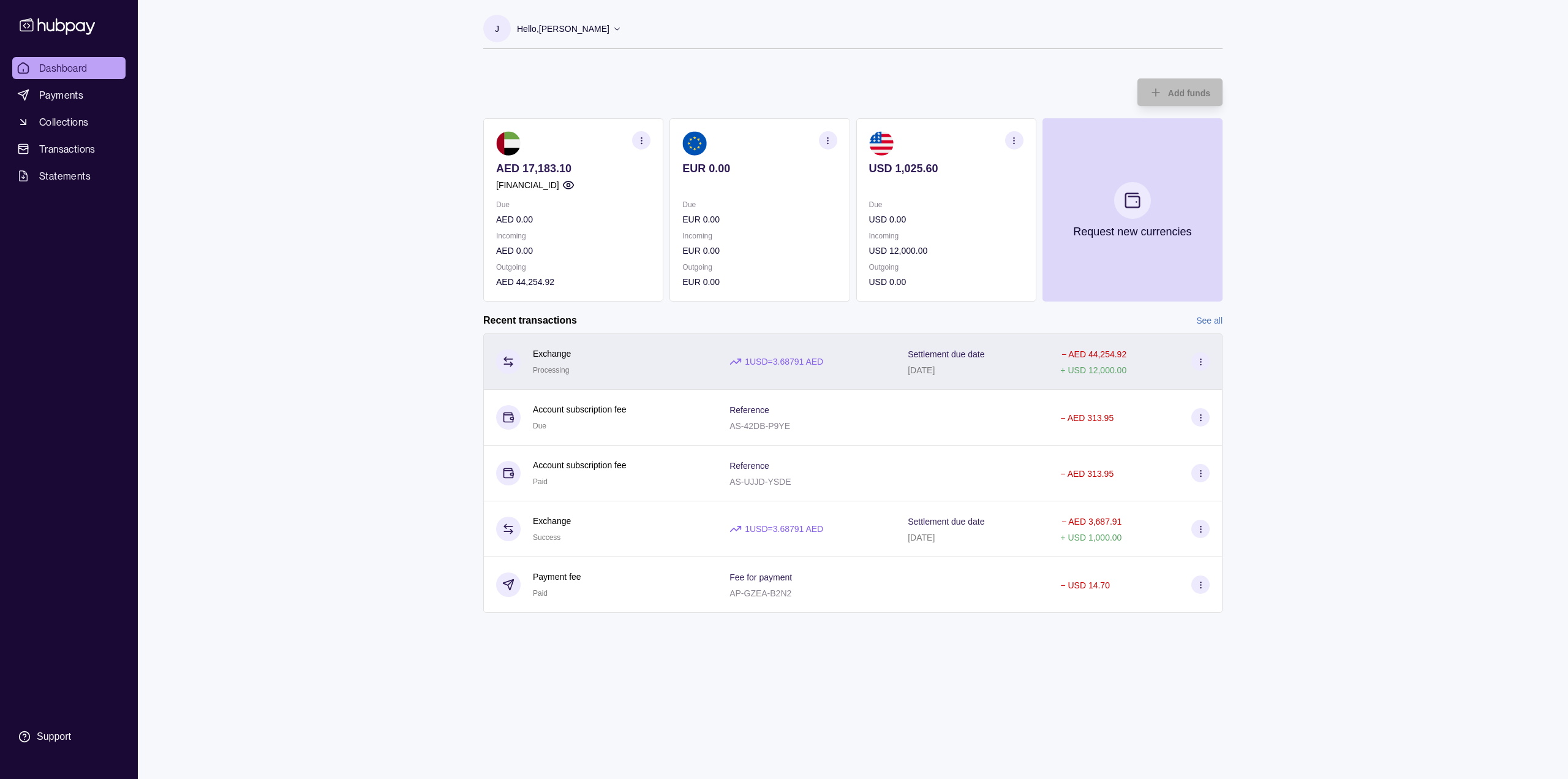
click at [1201, 361] on icon at bounding box center [1200, 362] width 9 height 9
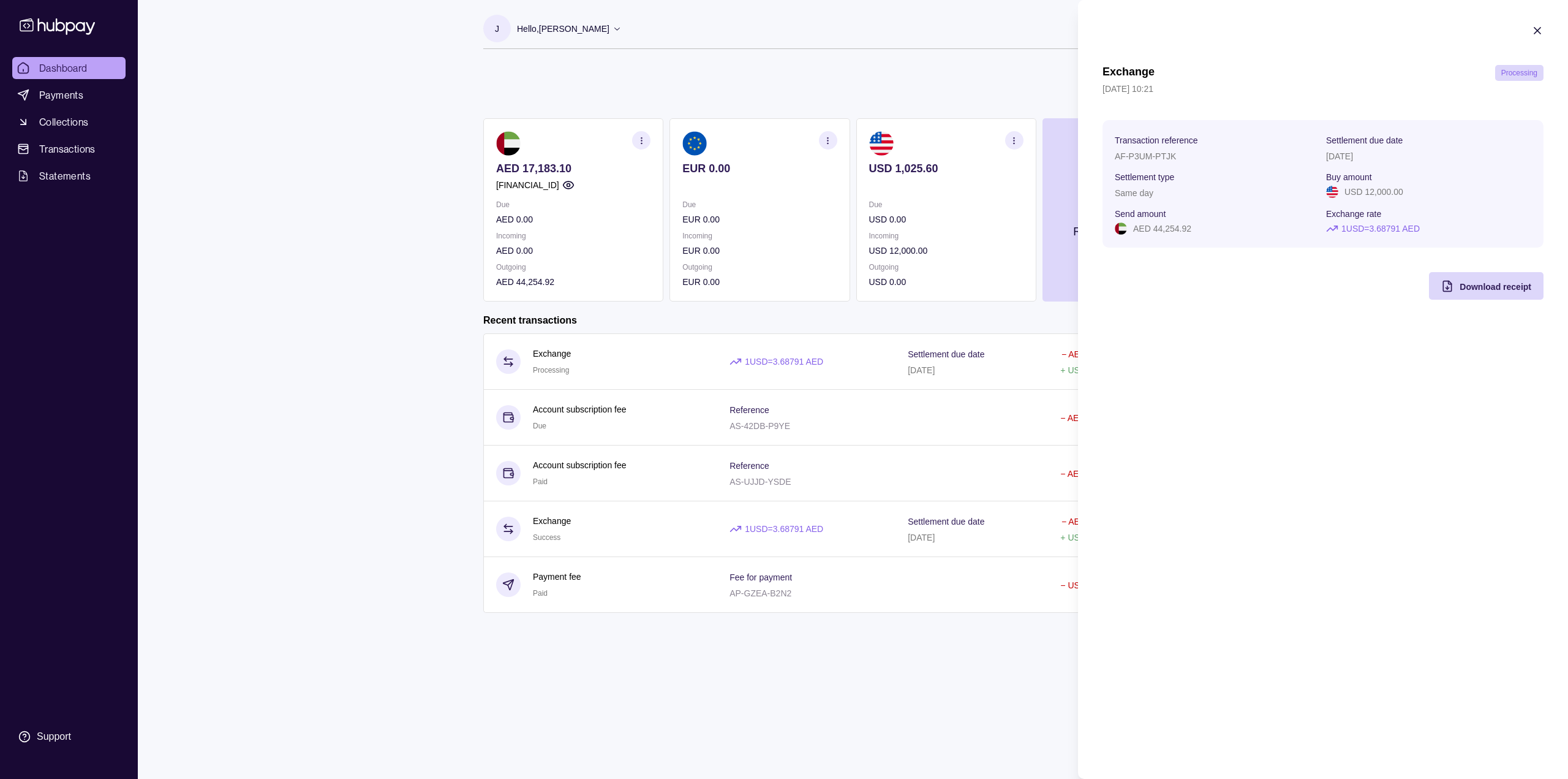
click at [1546, 28] on section "Exchange Processing [DATE] 10:21 Transaction reference AF-P3UM-PTJK Settlement …" at bounding box center [1322, 162] width 490 height 324
click at [1541, 31] on icon "button" at bounding box center [1537, 31] width 12 height 12
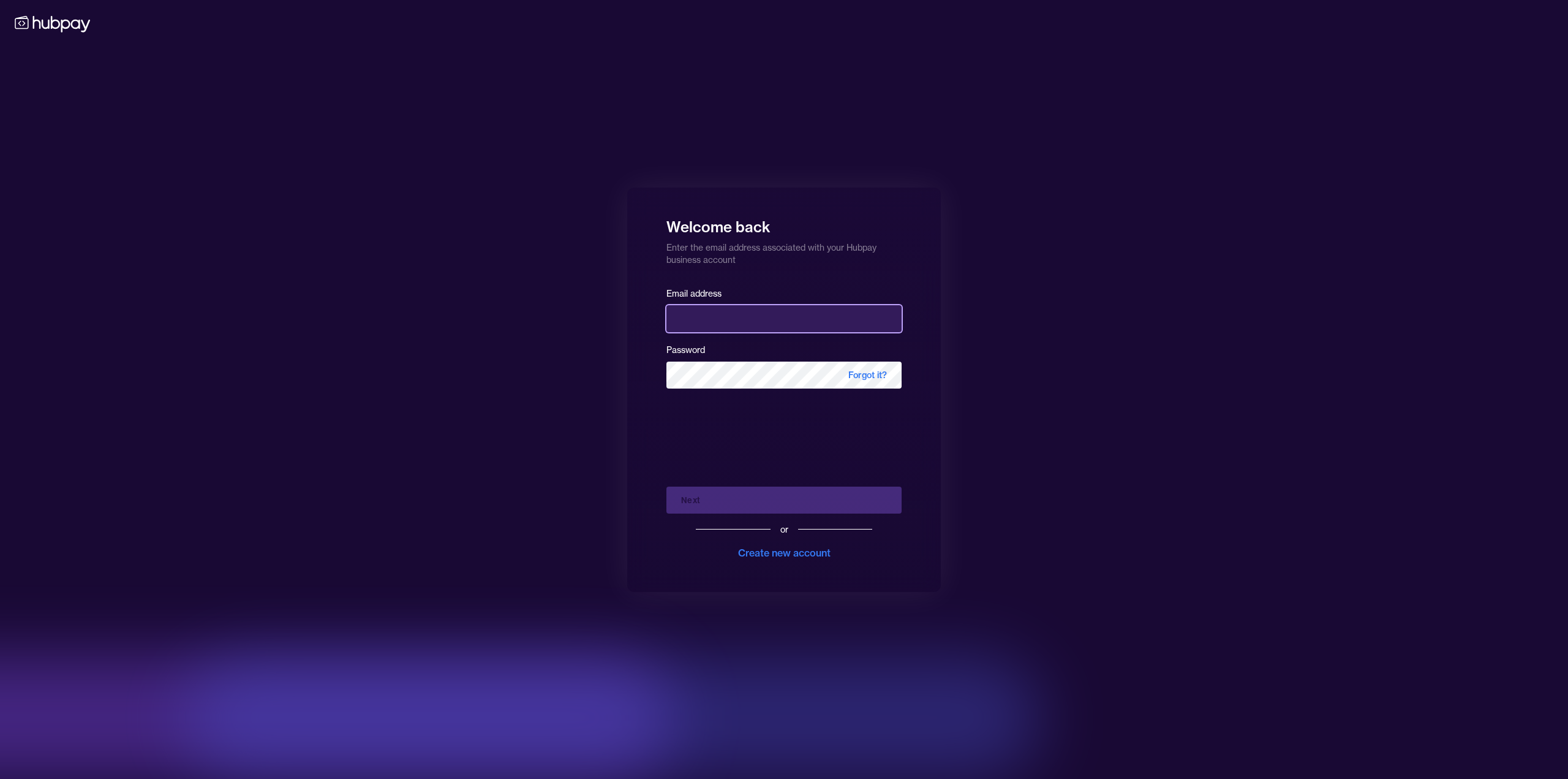
click at [746, 309] on input "email" at bounding box center [784, 318] width 235 height 27
